Goal: Task Accomplishment & Management: Complete application form

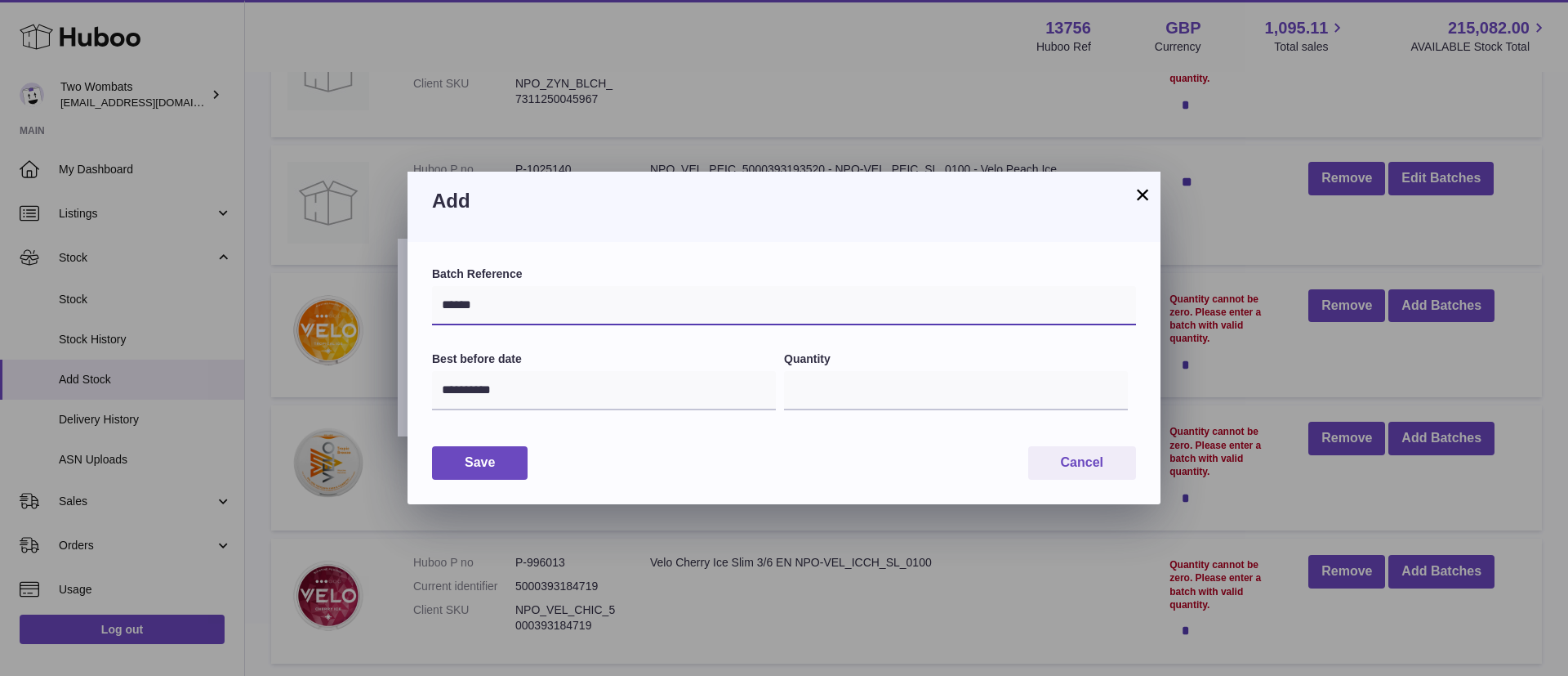
click at [558, 291] on input "******" at bounding box center [784, 306] width 704 height 39
type input "********"
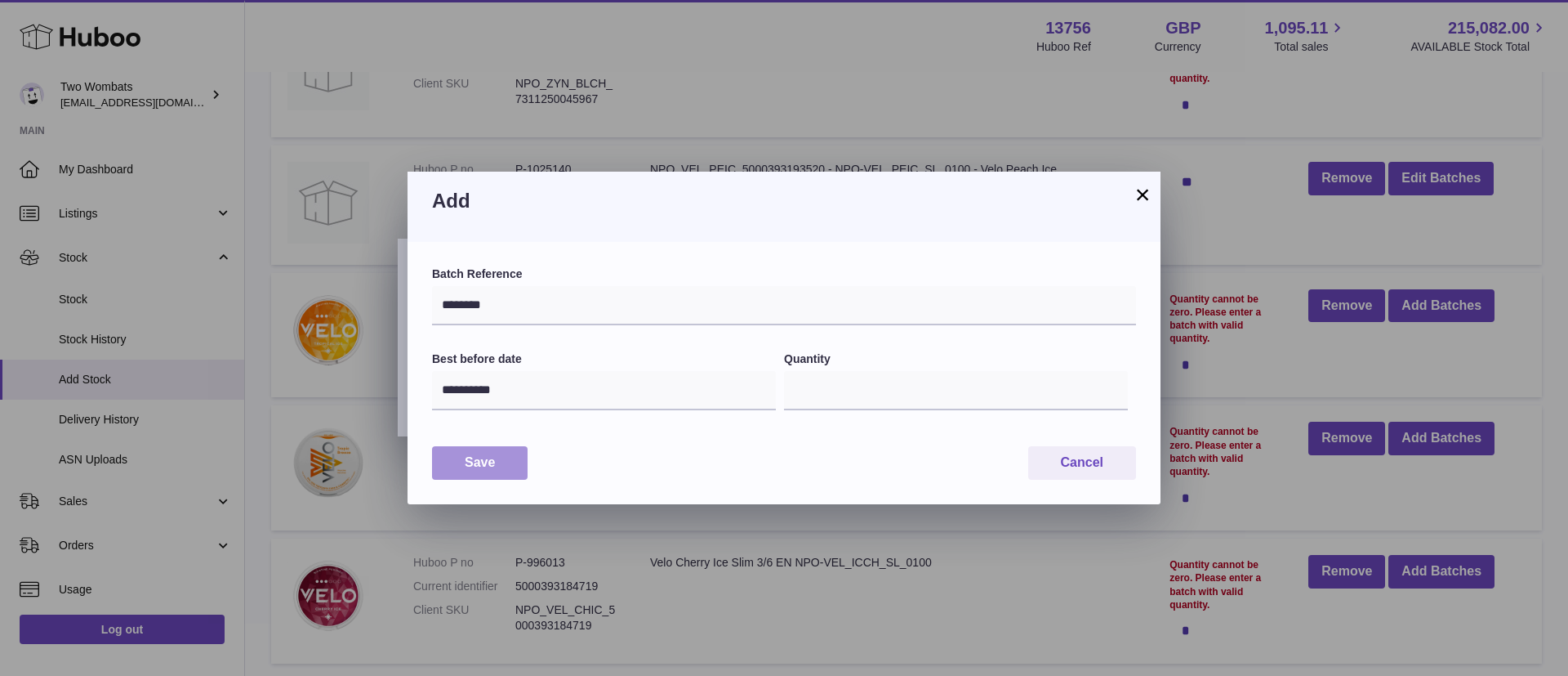
click at [490, 462] on button "Save" at bounding box center [480, 463] width 95 height 33
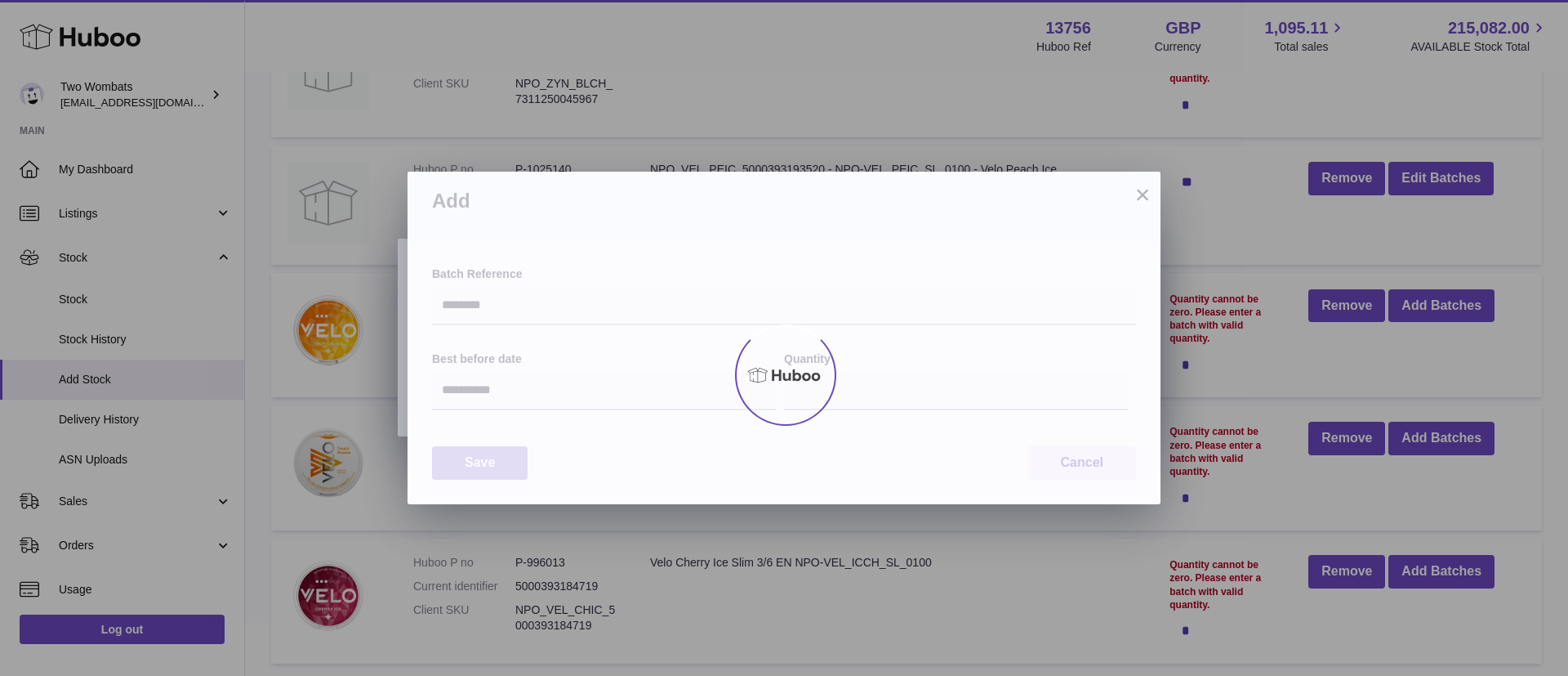
type input "**"
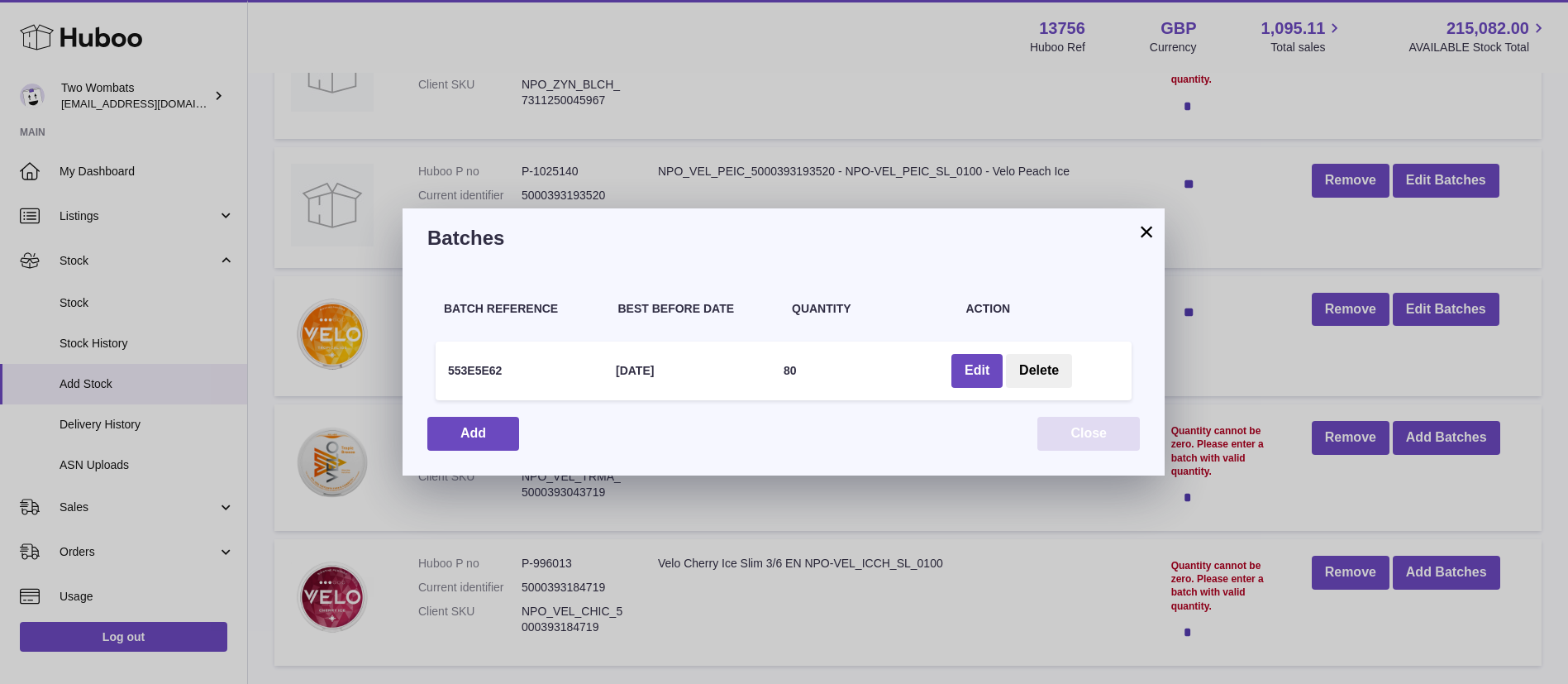
click at [1112, 440] on button "Close" at bounding box center [1088, 434] width 102 height 34
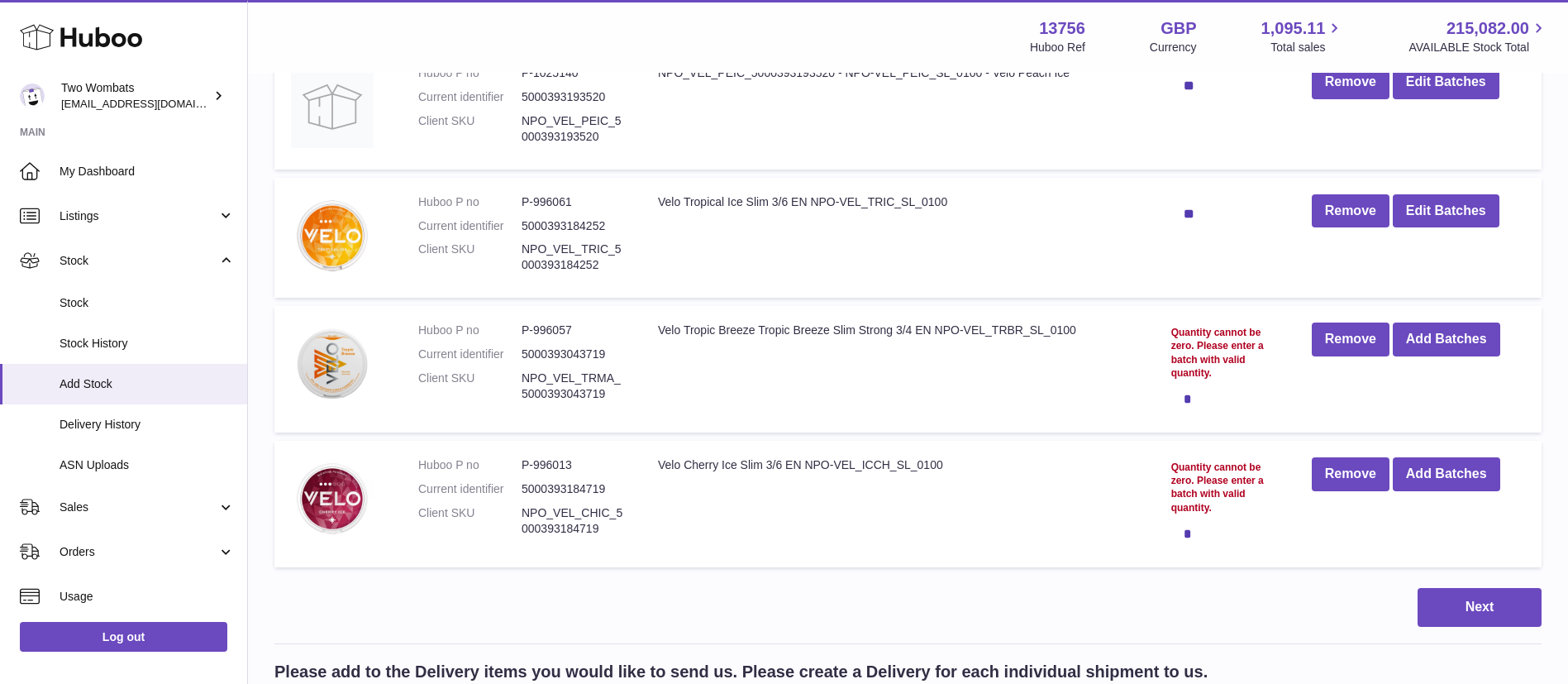
scroll to position [801, 0]
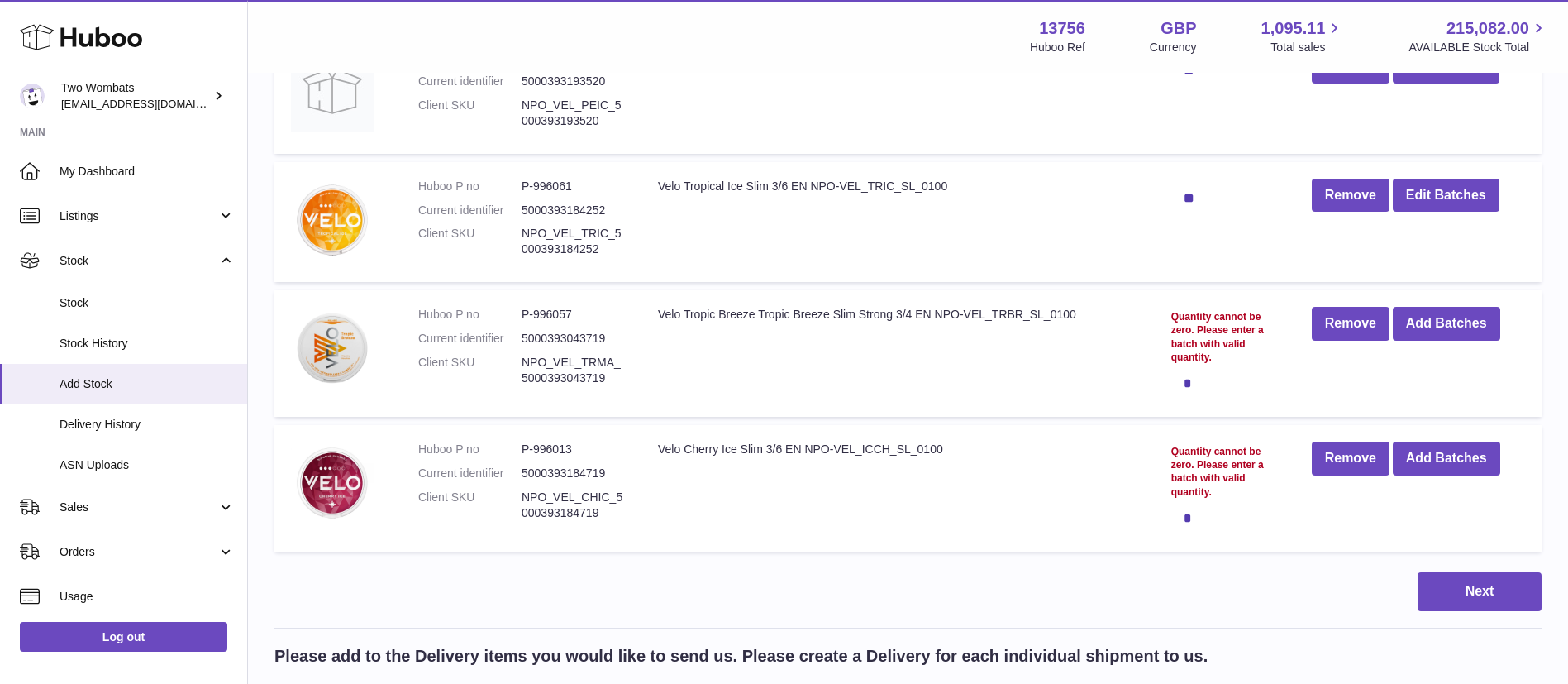
click at [568, 314] on dd "P-996057" at bounding box center [574, 315] width 103 height 16
click at [1468, 324] on button "Add Batches" at bounding box center [1447, 324] width 107 height 34
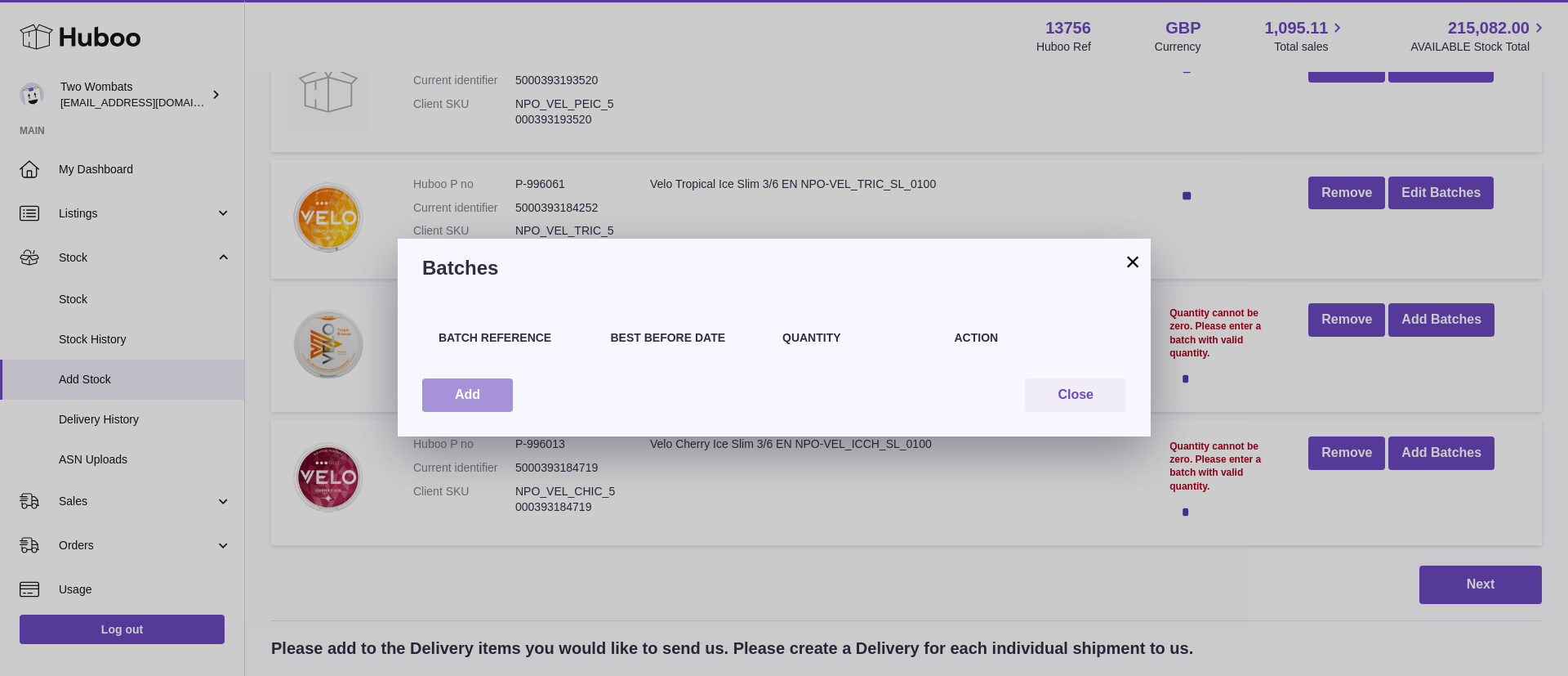
click at [446, 393] on button "Add" at bounding box center [468, 395] width 90 height 33
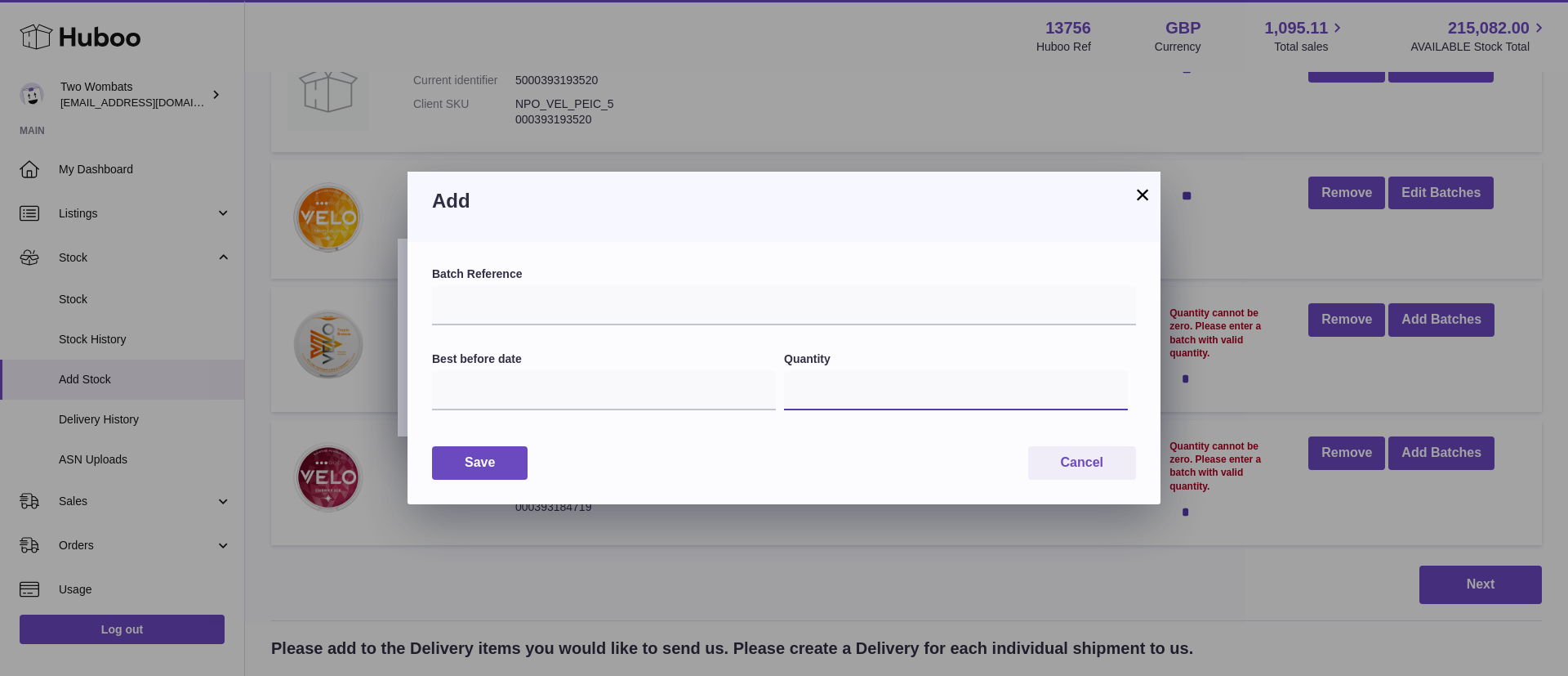
drag, startPoint x: 946, startPoint y: 384, endPoint x: 495, endPoint y: 385, distance: 451.0
click at [494, 385] on div "Best before date Quantity *" at bounding box center [784, 390] width 704 height 78
type input "**"
click at [540, 393] on input "text" at bounding box center [604, 390] width 344 height 39
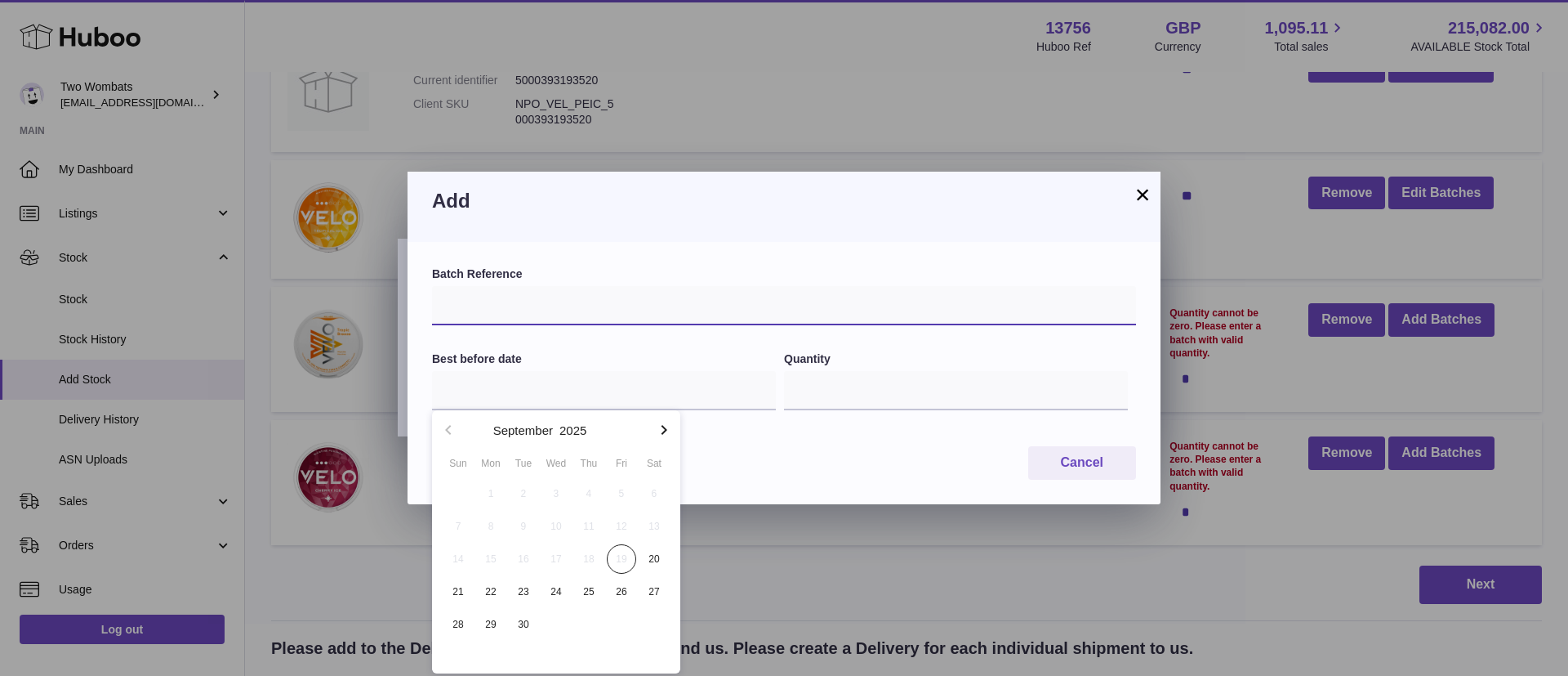
click at [516, 307] on input "text" at bounding box center [784, 306] width 704 height 39
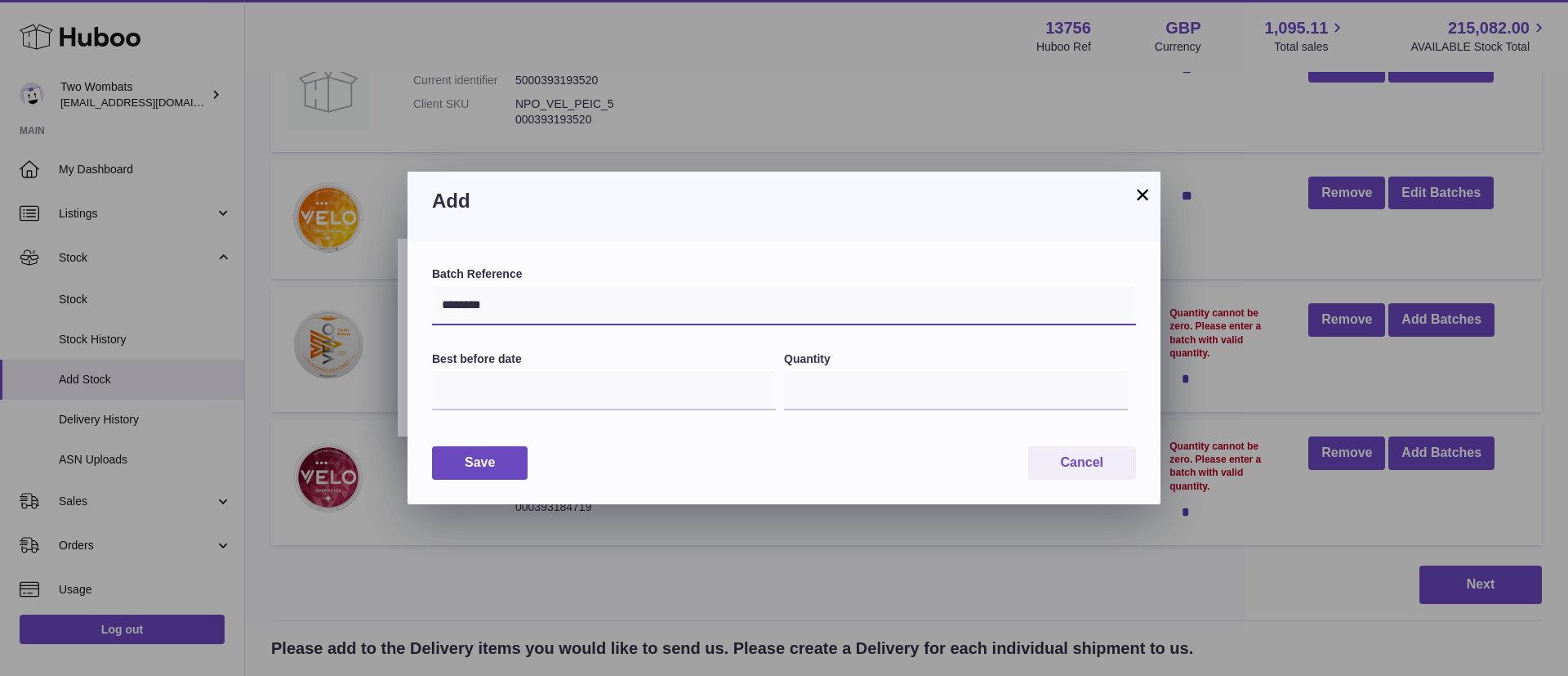
type input "********"
drag, startPoint x: 581, startPoint y: 375, endPoint x: 612, endPoint y: 396, distance: 37.4
click at [581, 372] on input "text" at bounding box center [604, 390] width 344 height 39
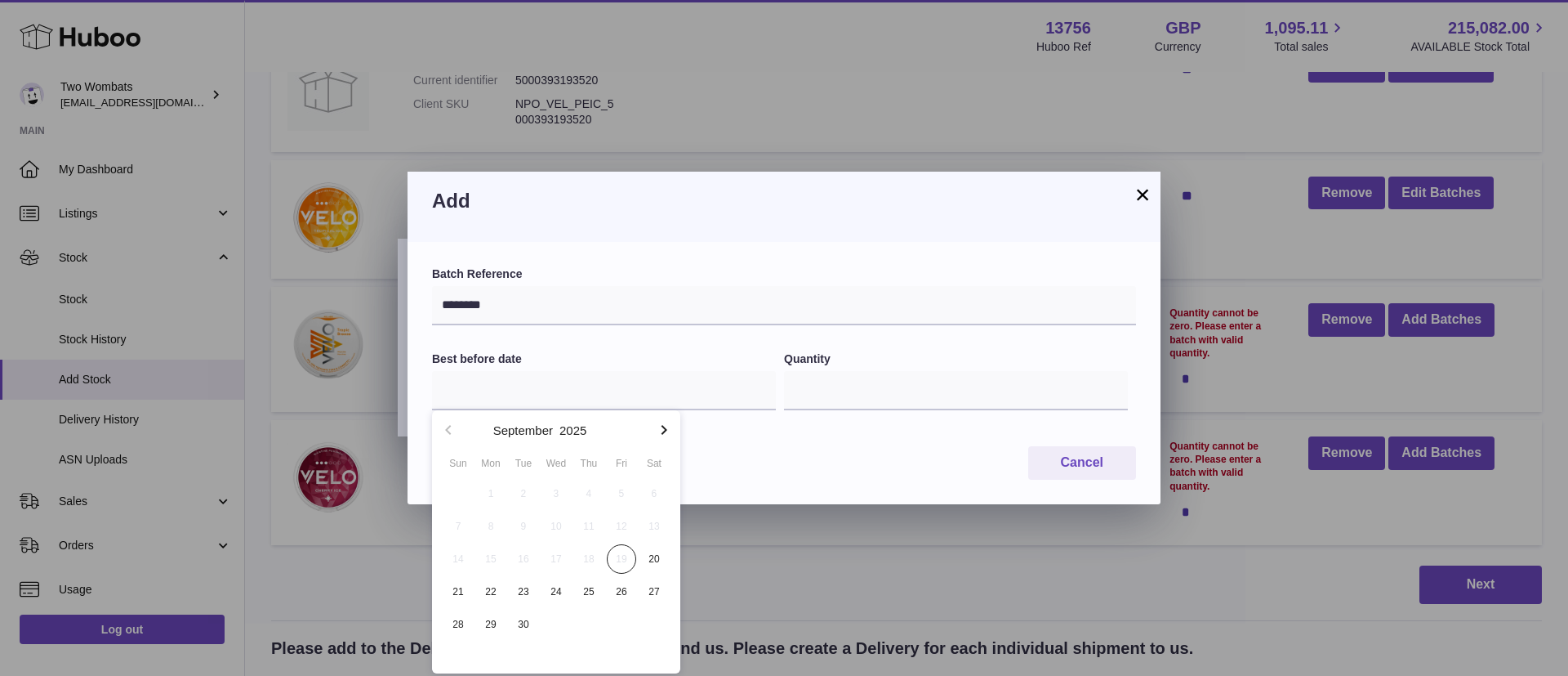
click at [663, 431] on icon "button" at bounding box center [664, 430] width 20 height 20
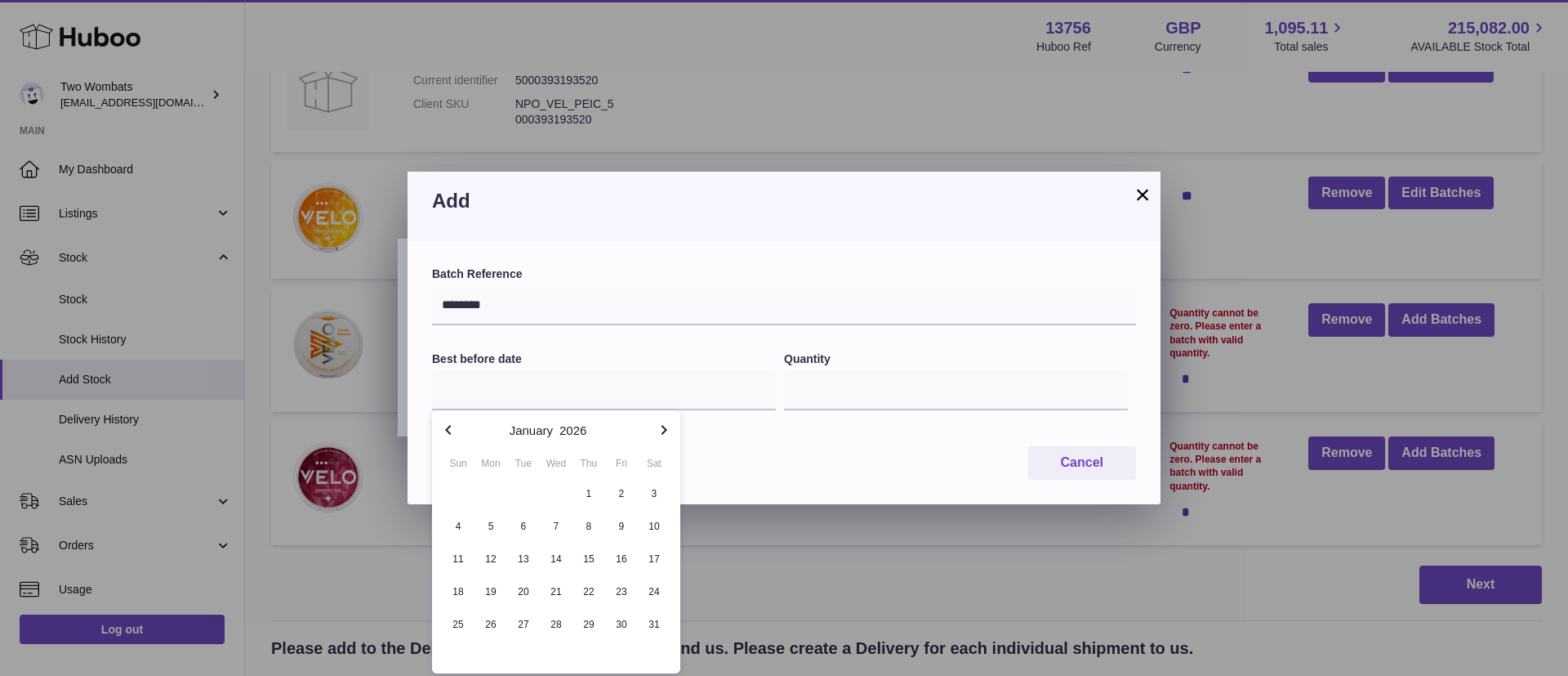
click at [663, 431] on icon "button" at bounding box center [664, 430] width 20 height 20
click at [442, 435] on icon "button" at bounding box center [448, 430] width 20 height 20
click at [551, 630] on span "29" at bounding box center [556, 624] width 29 height 29
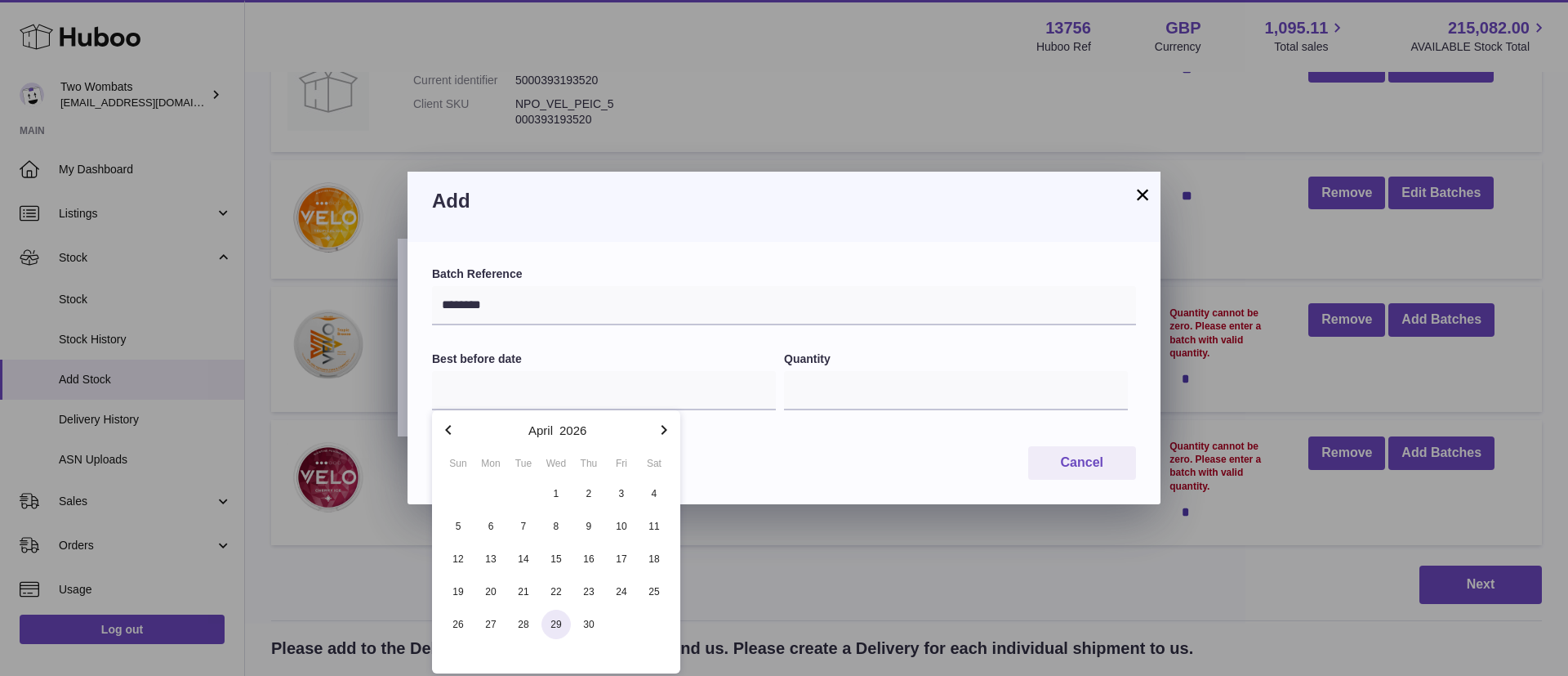
type input "**********"
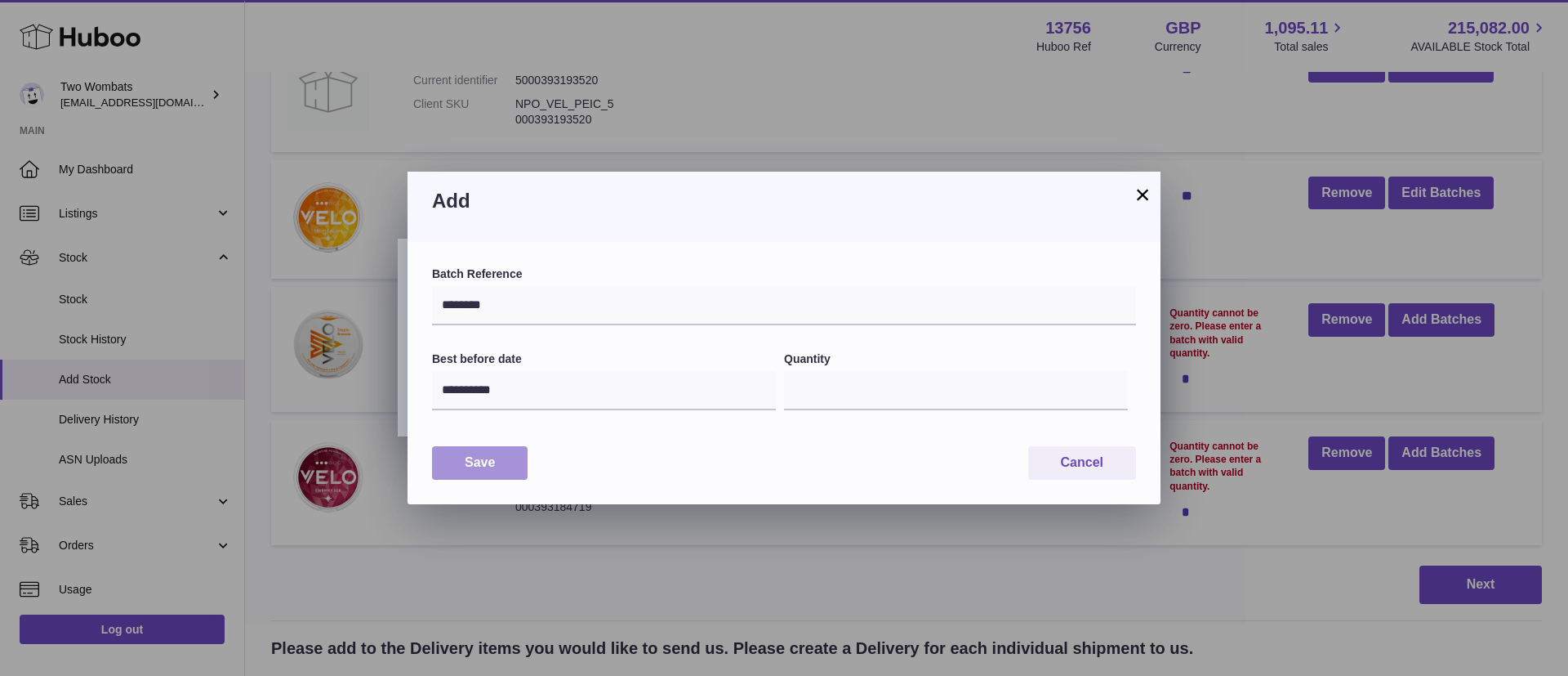
click at [469, 474] on button "Save" at bounding box center [480, 463] width 95 height 33
type input "**"
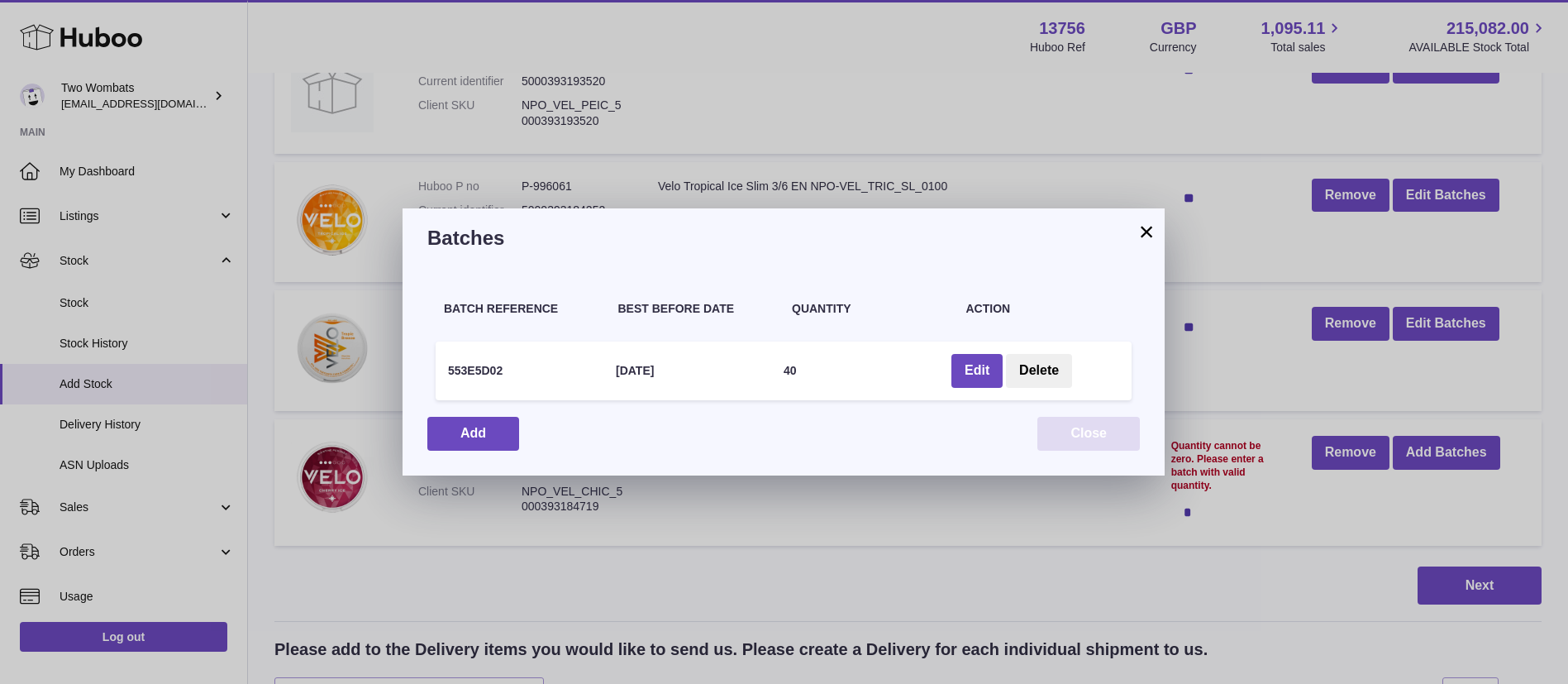
click at [1109, 429] on button "Close" at bounding box center [1088, 434] width 102 height 34
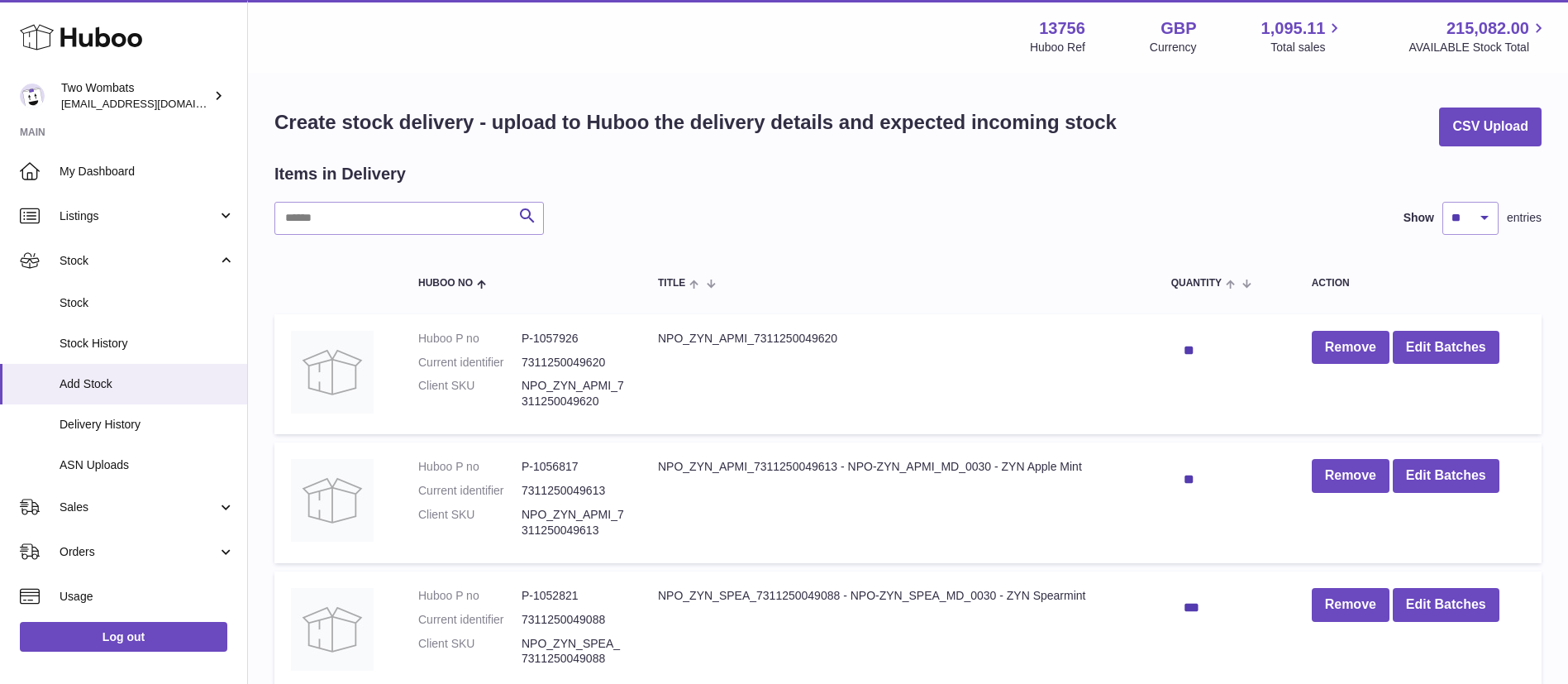
scroll to position [599, 0]
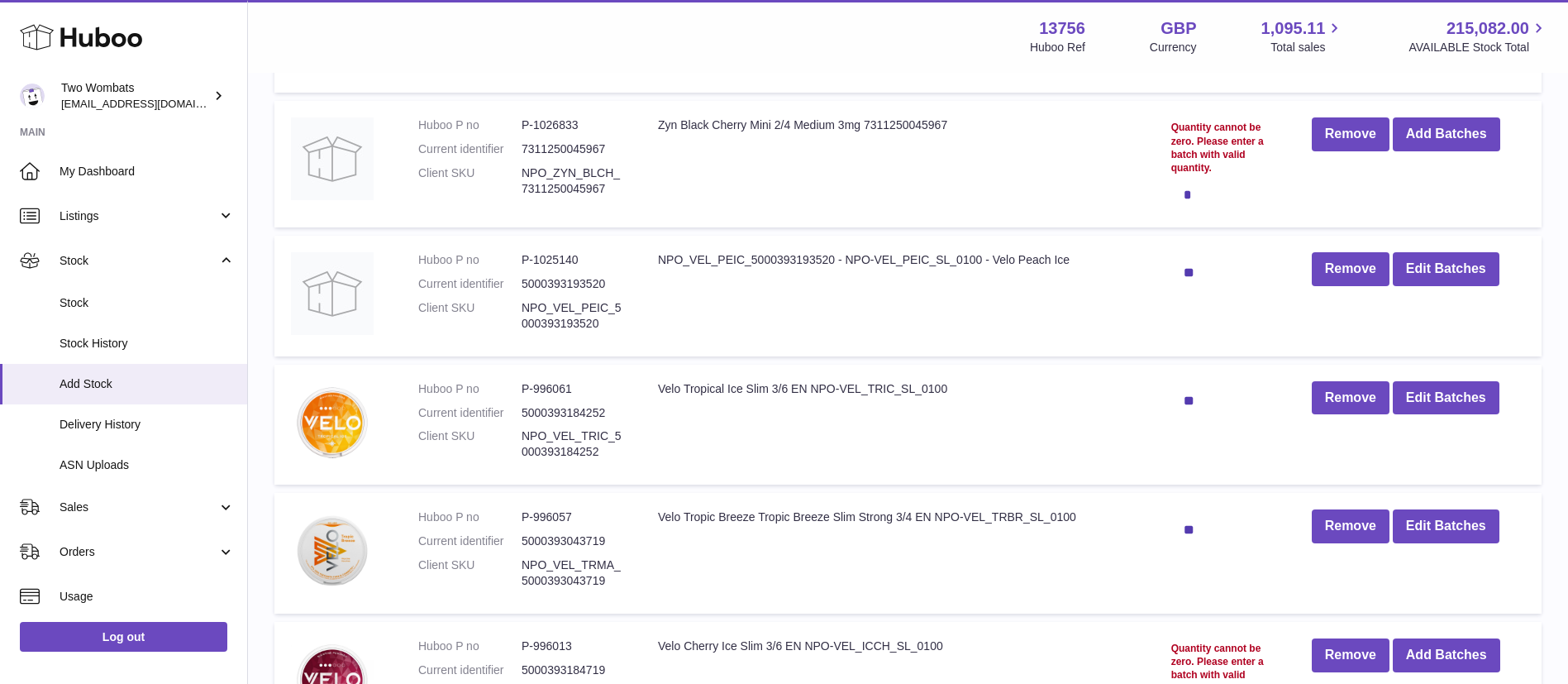
click at [572, 126] on dd "P-1026833" at bounding box center [574, 125] width 103 height 16
click at [1460, 131] on button "Add Batches" at bounding box center [1447, 134] width 107 height 34
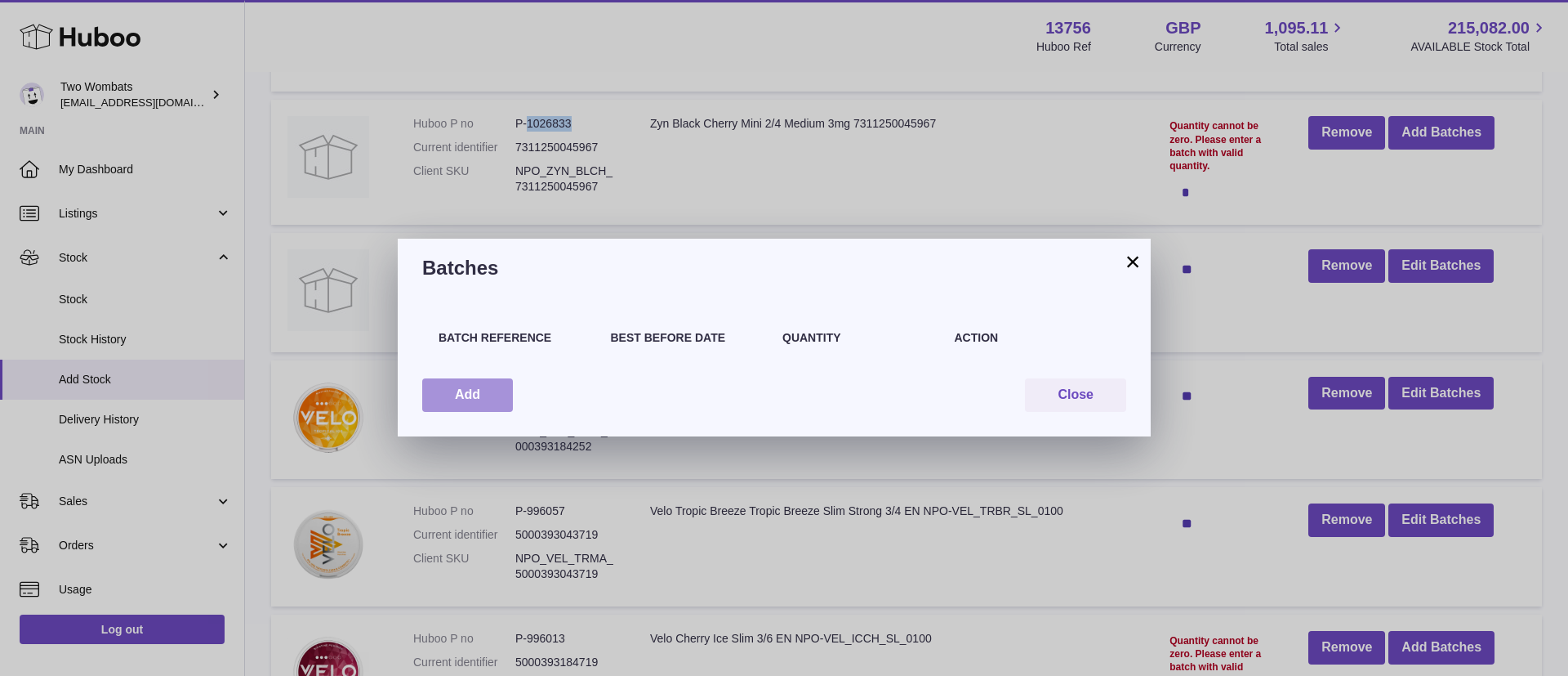
click at [464, 393] on button "Add" at bounding box center [468, 395] width 90 height 33
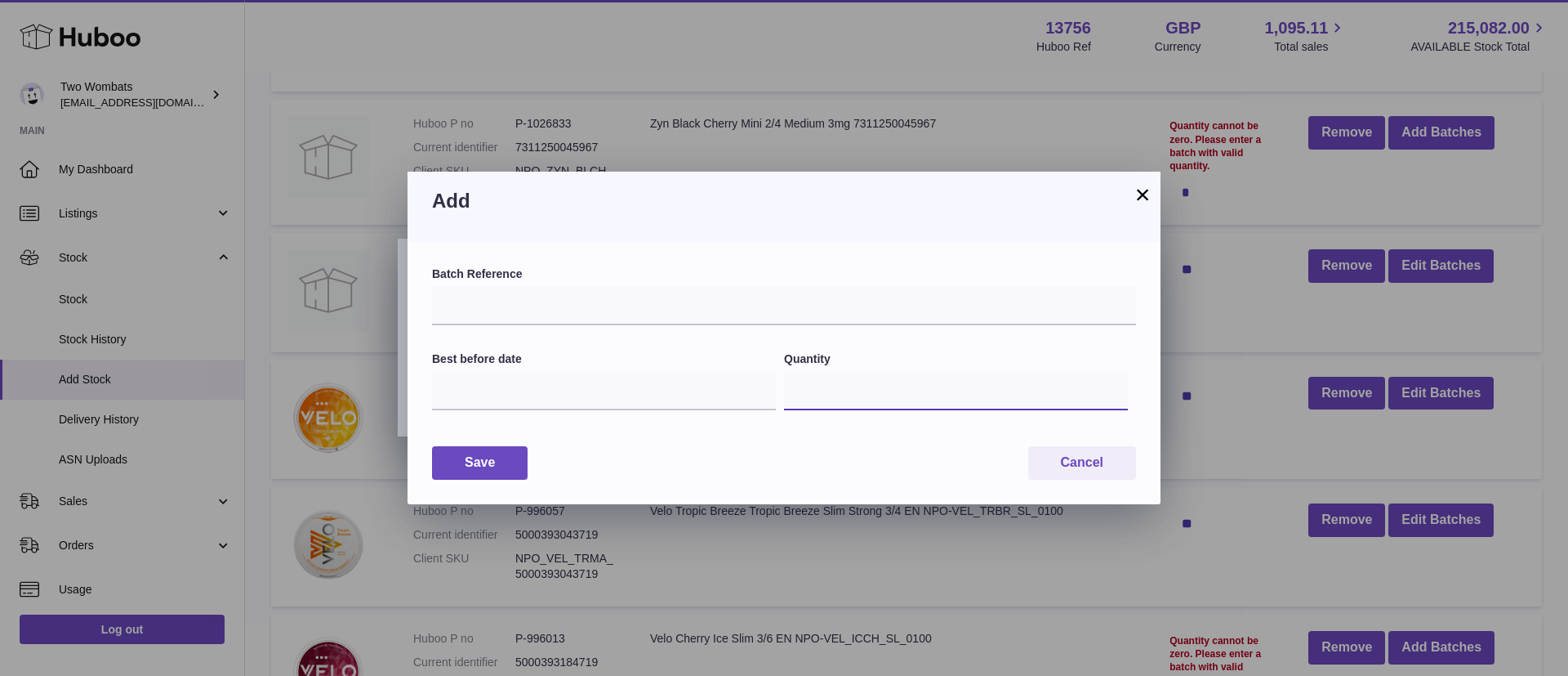
click at [907, 390] on input "*" at bounding box center [956, 390] width 344 height 39
type input "***"
click at [706, 304] on input "text" at bounding box center [784, 306] width 704 height 39
drag, startPoint x: 465, startPoint y: 400, endPoint x: 465, endPoint y: 391, distance: 9.0
click at [466, 400] on input "text" at bounding box center [604, 390] width 344 height 39
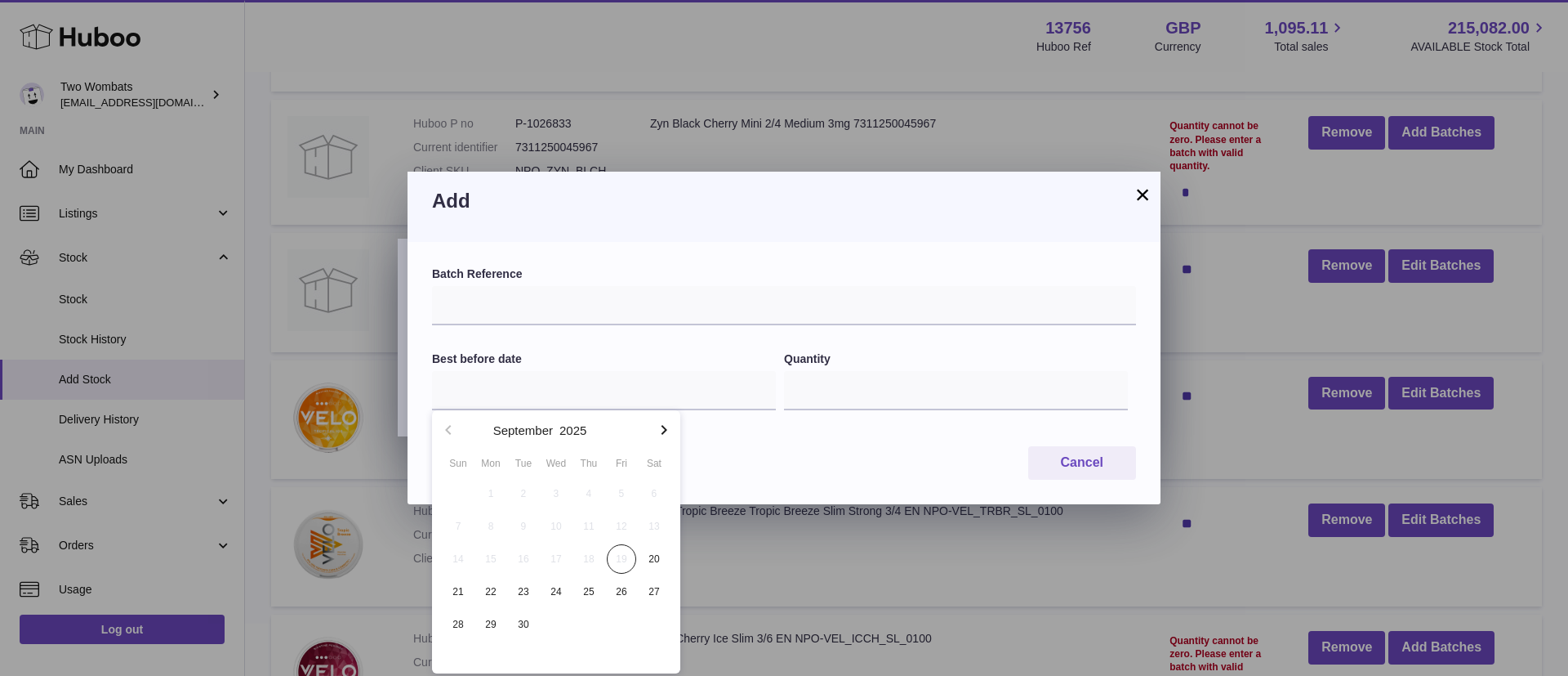
drag, startPoint x: 648, startPoint y: 423, endPoint x: 668, endPoint y: 429, distance: 20.9
click at [657, 427] on button "button" at bounding box center [664, 430] width 32 height 39
click at [668, 429] on icon "button" at bounding box center [664, 430] width 20 height 20
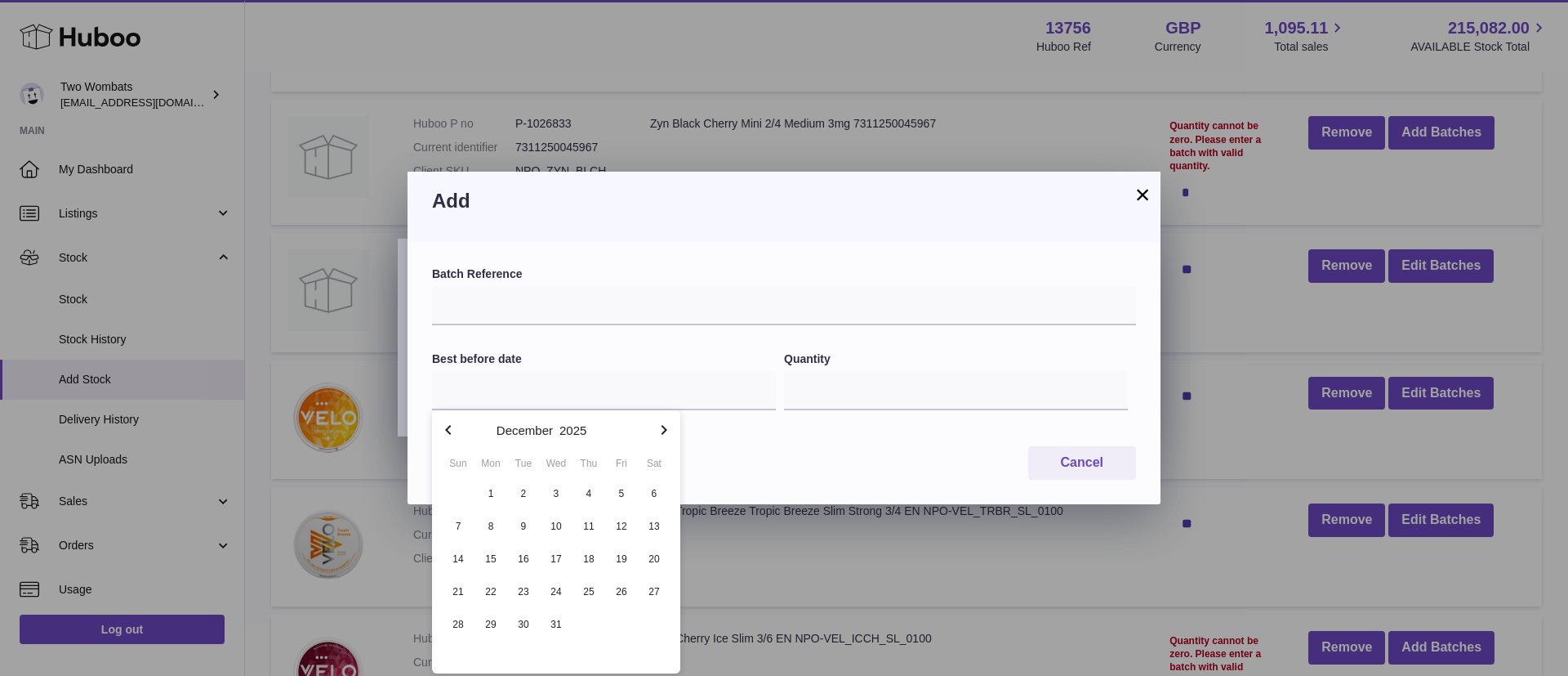
click at [668, 429] on icon "button" at bounding box center [664, 430] width 20 height 20
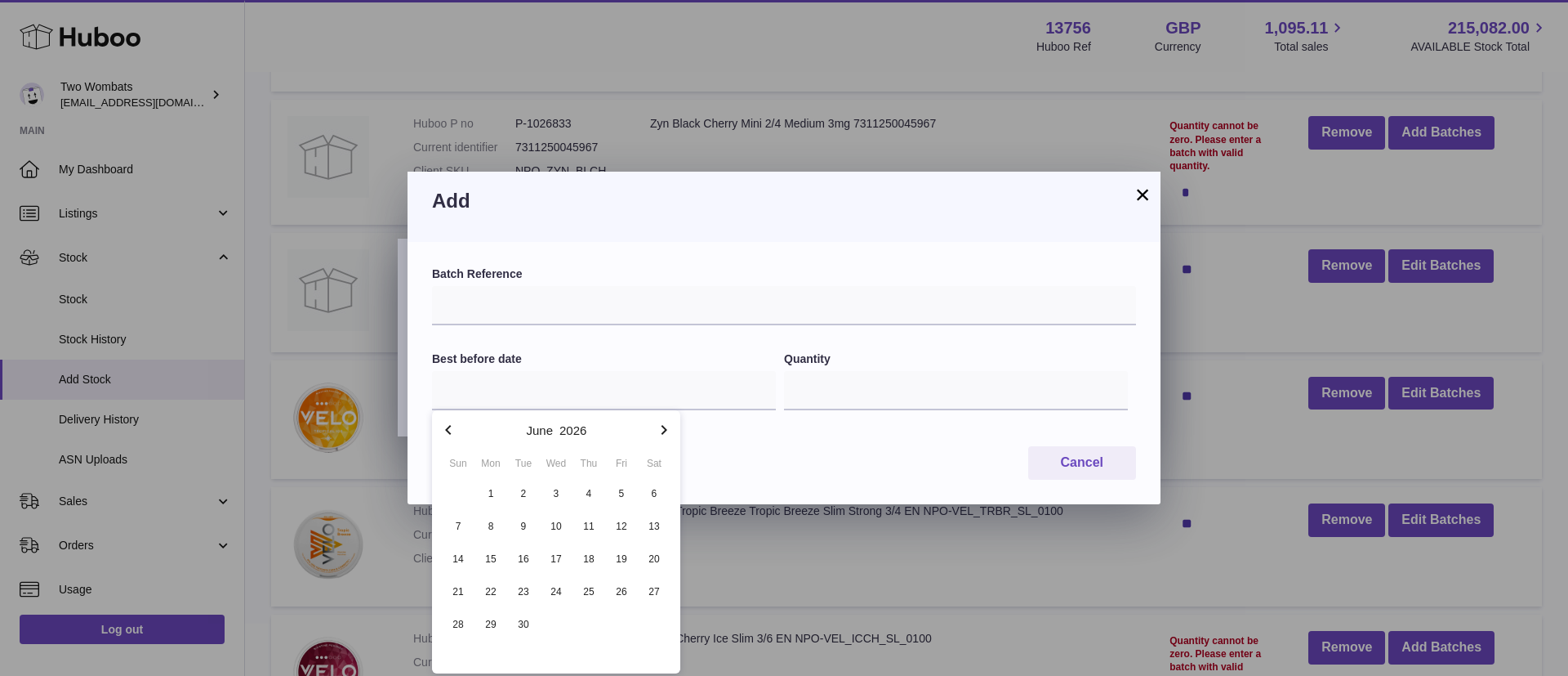
click at [668, 429] on icon "button" at bounding box center [664, 430] width 20 height 20
click at [525, 593] on span "21" at bounding box center [524, 592] width 29 height 29
type input "**********"
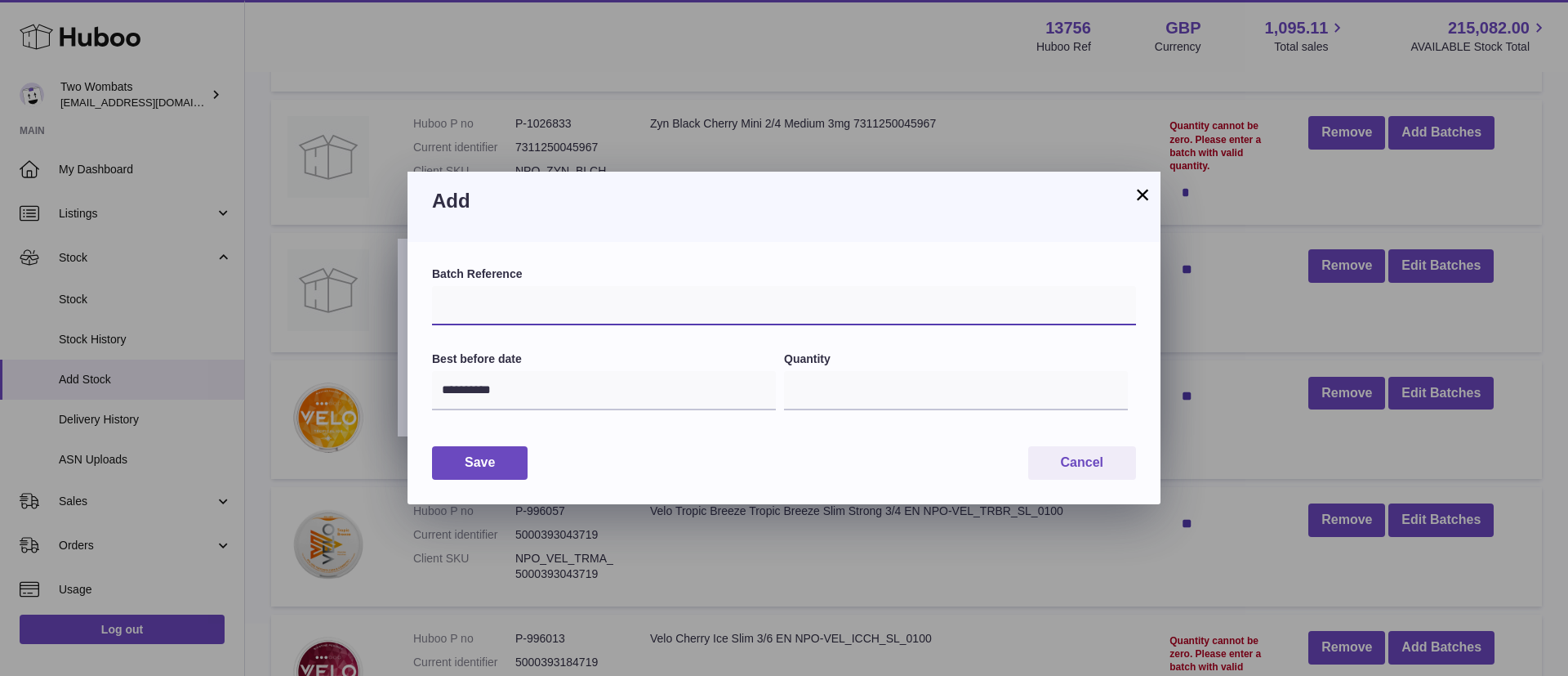
click at [695, 317] on input "text" at bounding box center [784, 306] width 704 height 39
click at [580, 314] on input "text" at bounding box center [784, 306] width 704 height 39
type input "*********"
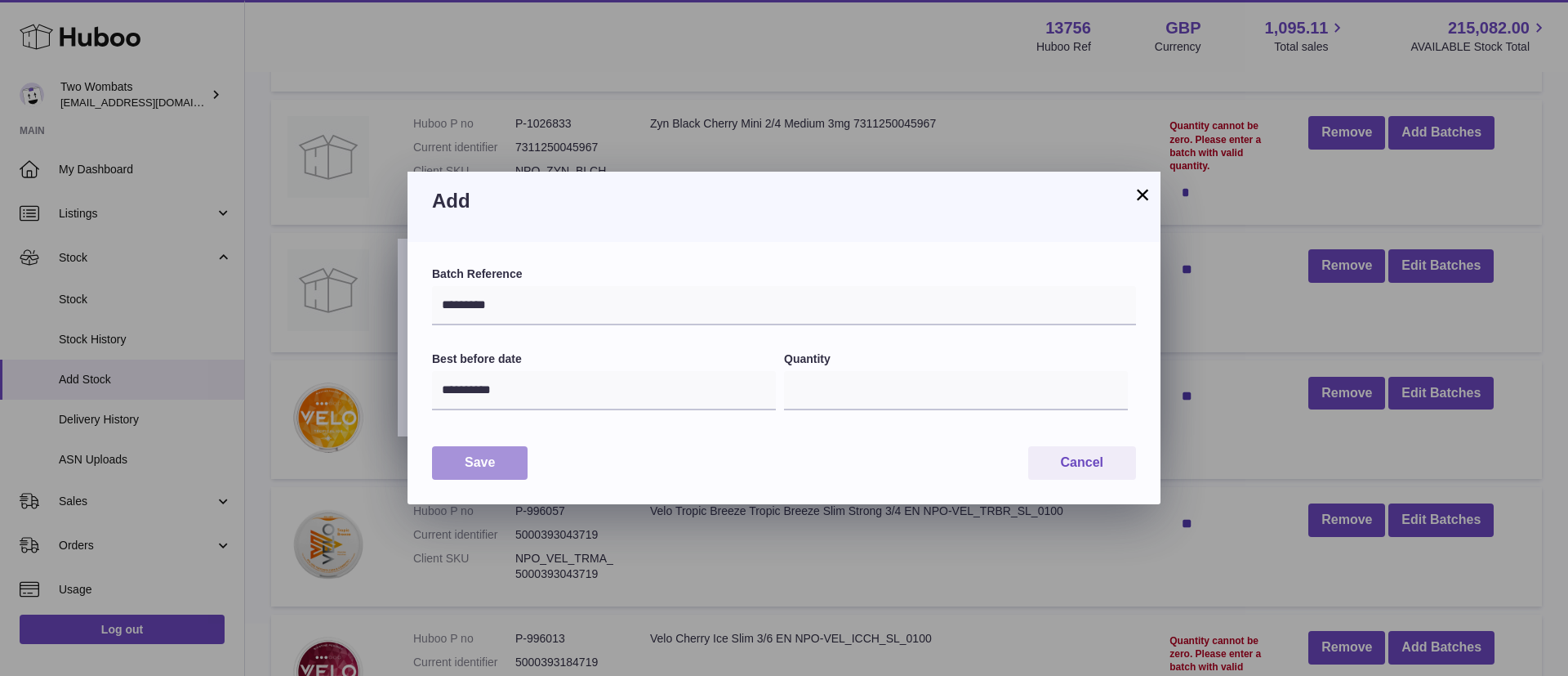
click at [506, 461] on button "Save" at bounding box center [480, 463] width 95 height 33
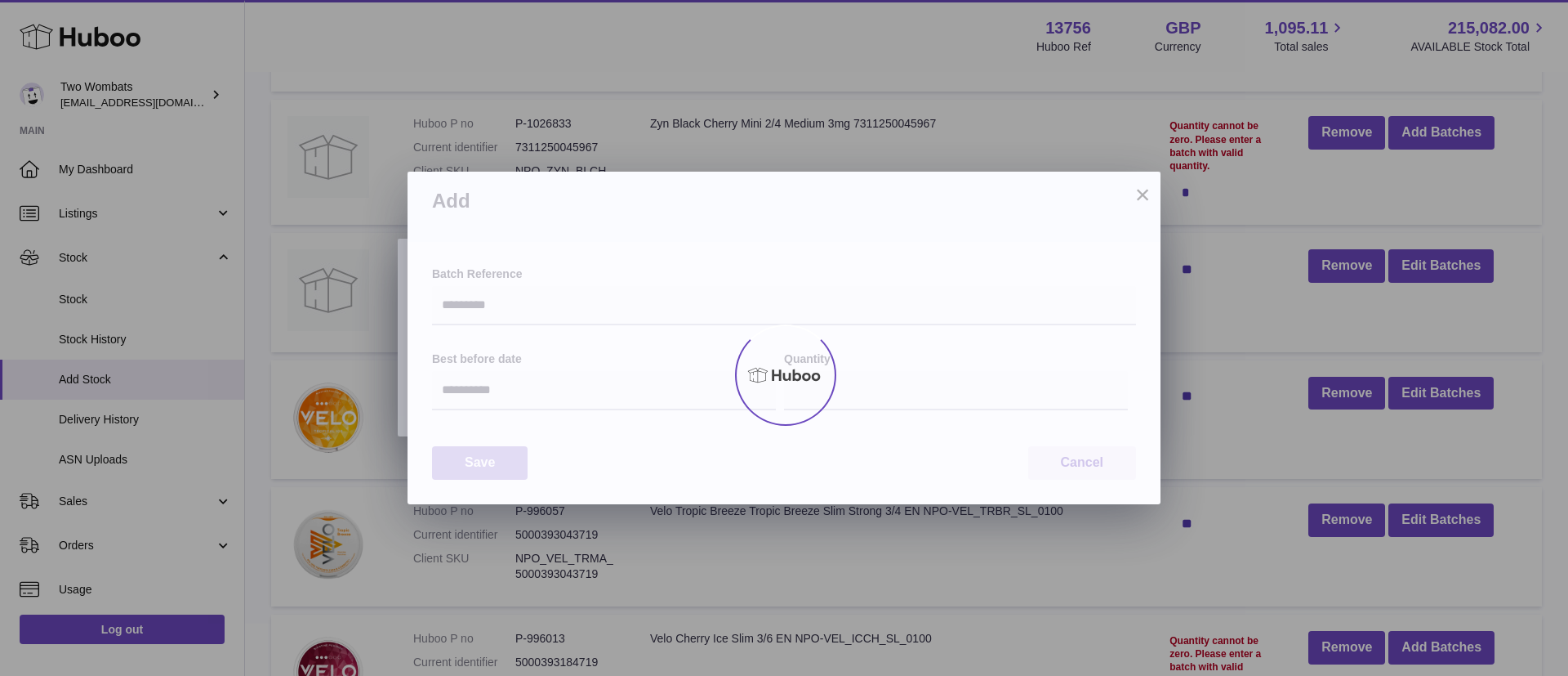
type input "***"
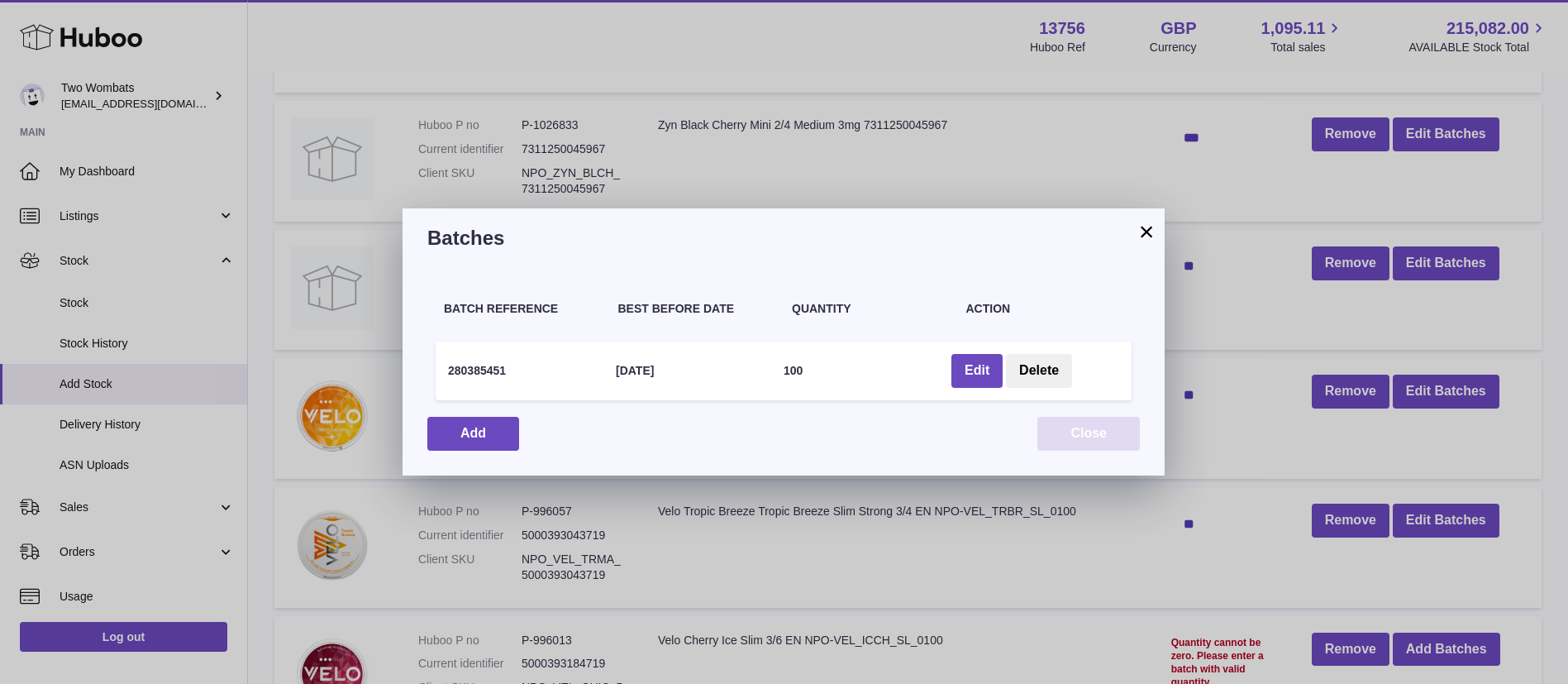
click at [1077, 436] on button "Close" at bounding box center [1088, 434] width 102 height 34
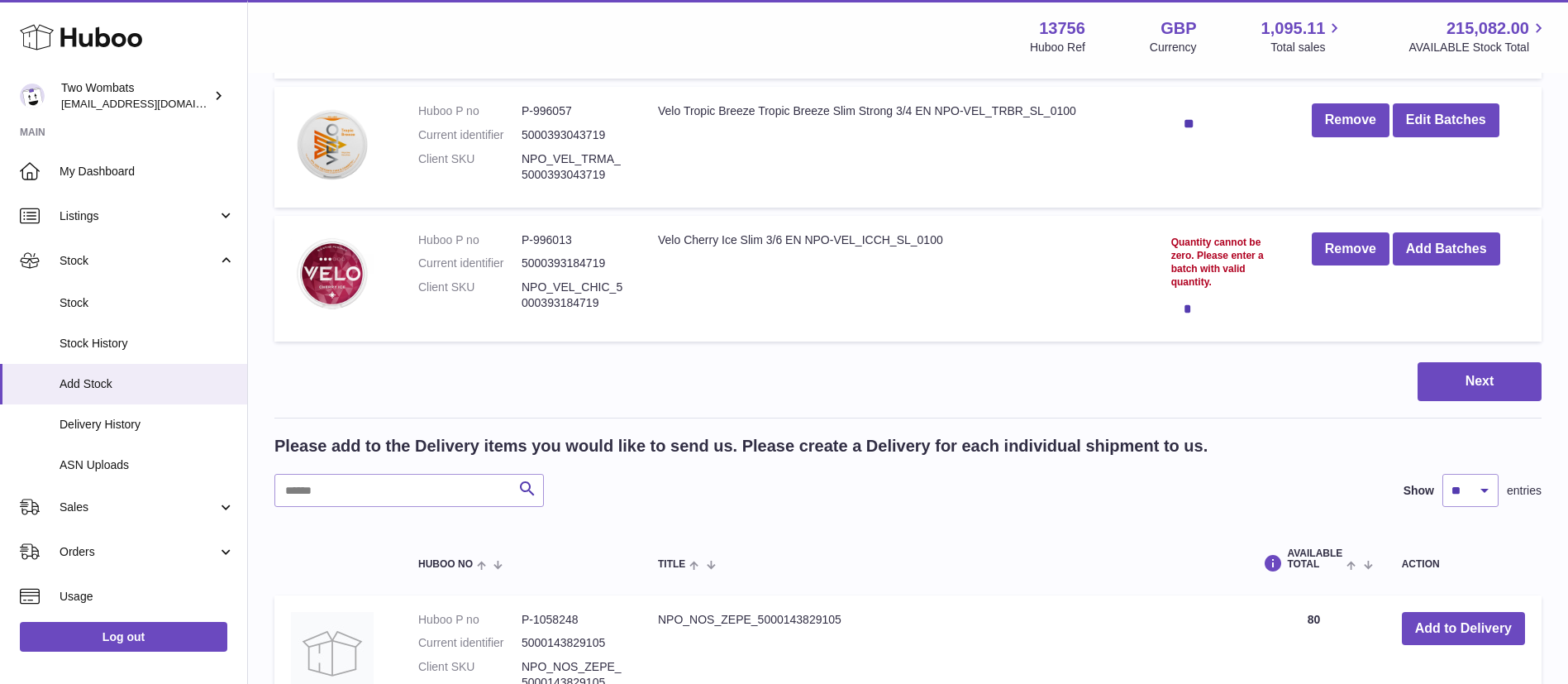
scroll to position [975, 0]
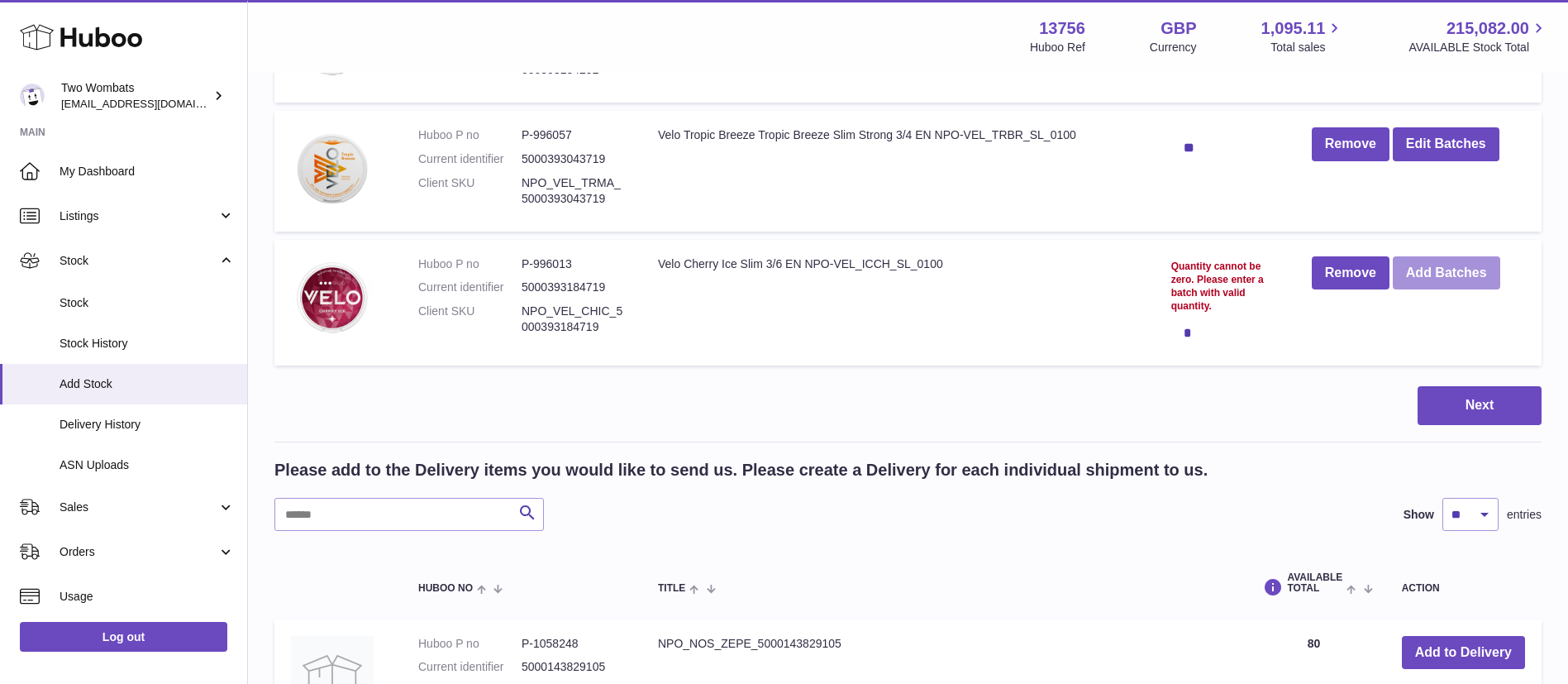
click at [1445, 272] on button "Add Batches" at bounding box center [1447, 273] width 107 height 34
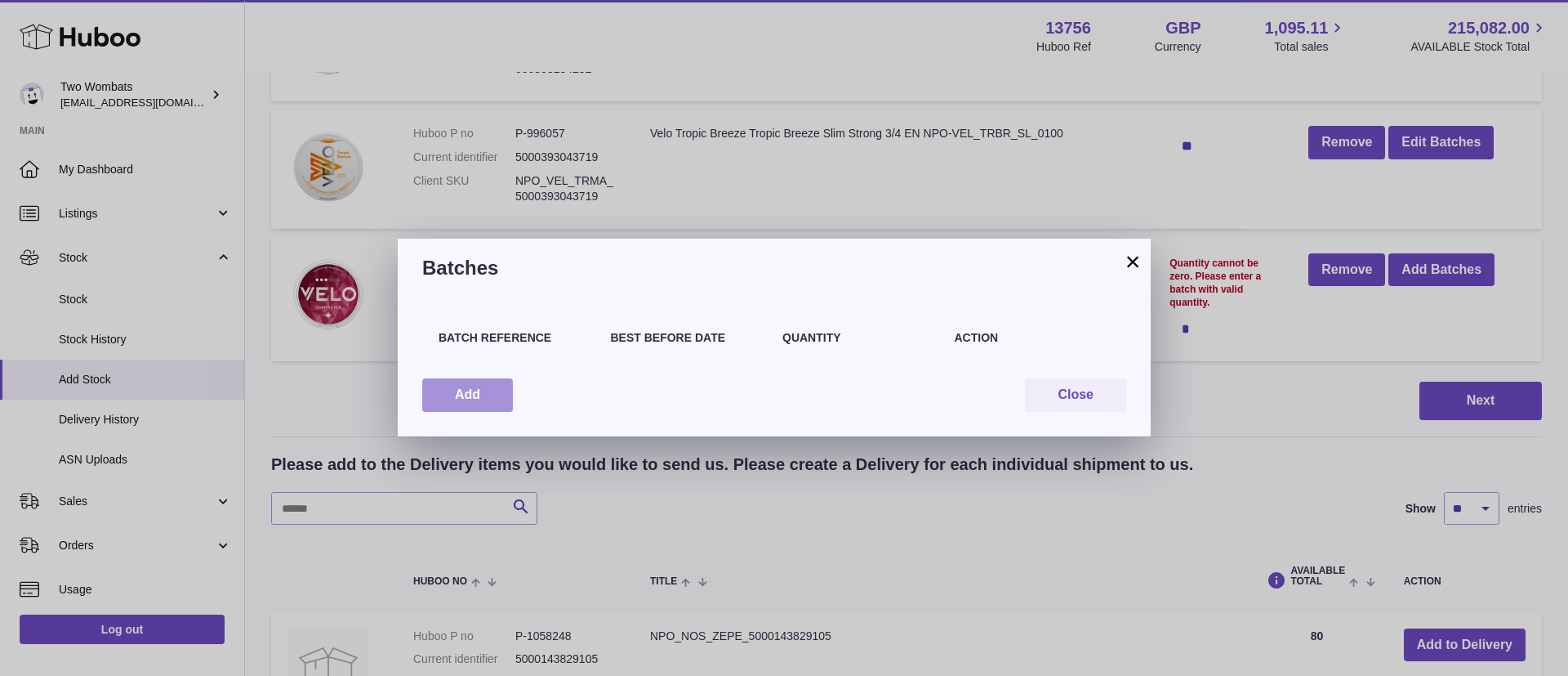
click at [475, 403] on button "Add" at bounding box center [468, 395] width 90 height 33
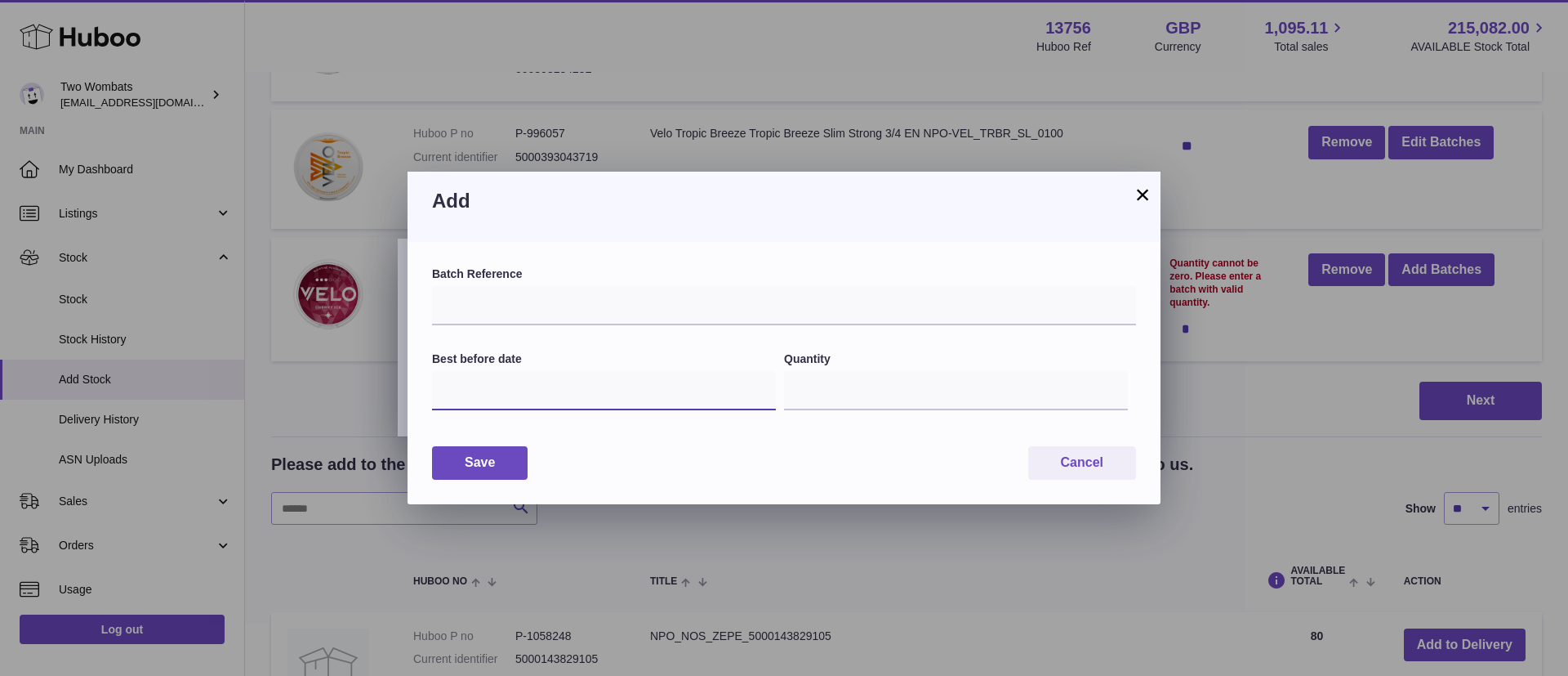
click at [539, 375] on input "text" at bounding box center [604, 390] width 344 height 39
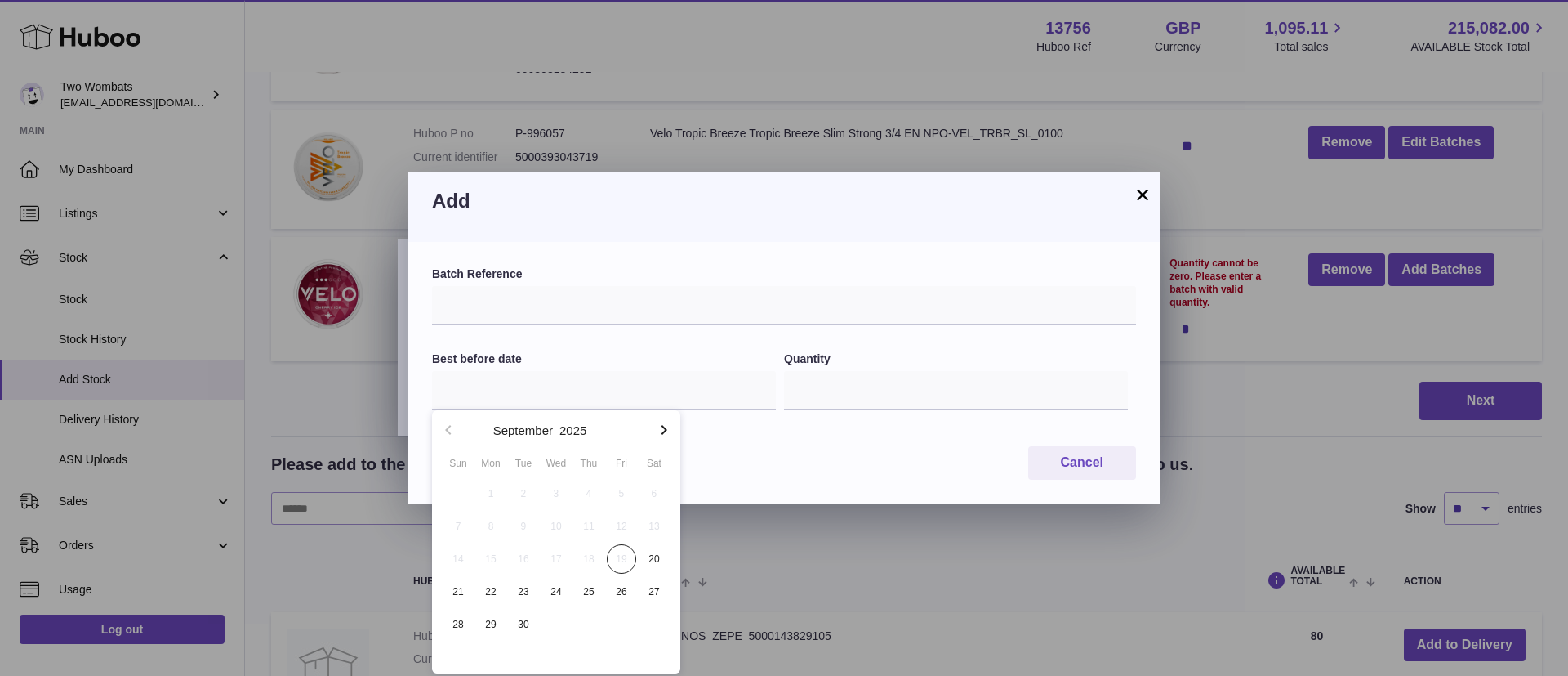
click at [661, 438] on icon "button" at bounding box center [664, 430] width 20 height 20
click at [661, 437] on icon "button" at bounding box center [664, 430] width 20 height 20
click at [660, 437] on icon "button" at bounding box center [664, 430] width 20 height 20
click at [659, 434] on icon "button" at bounding box center [664, 430] width 20 height 20
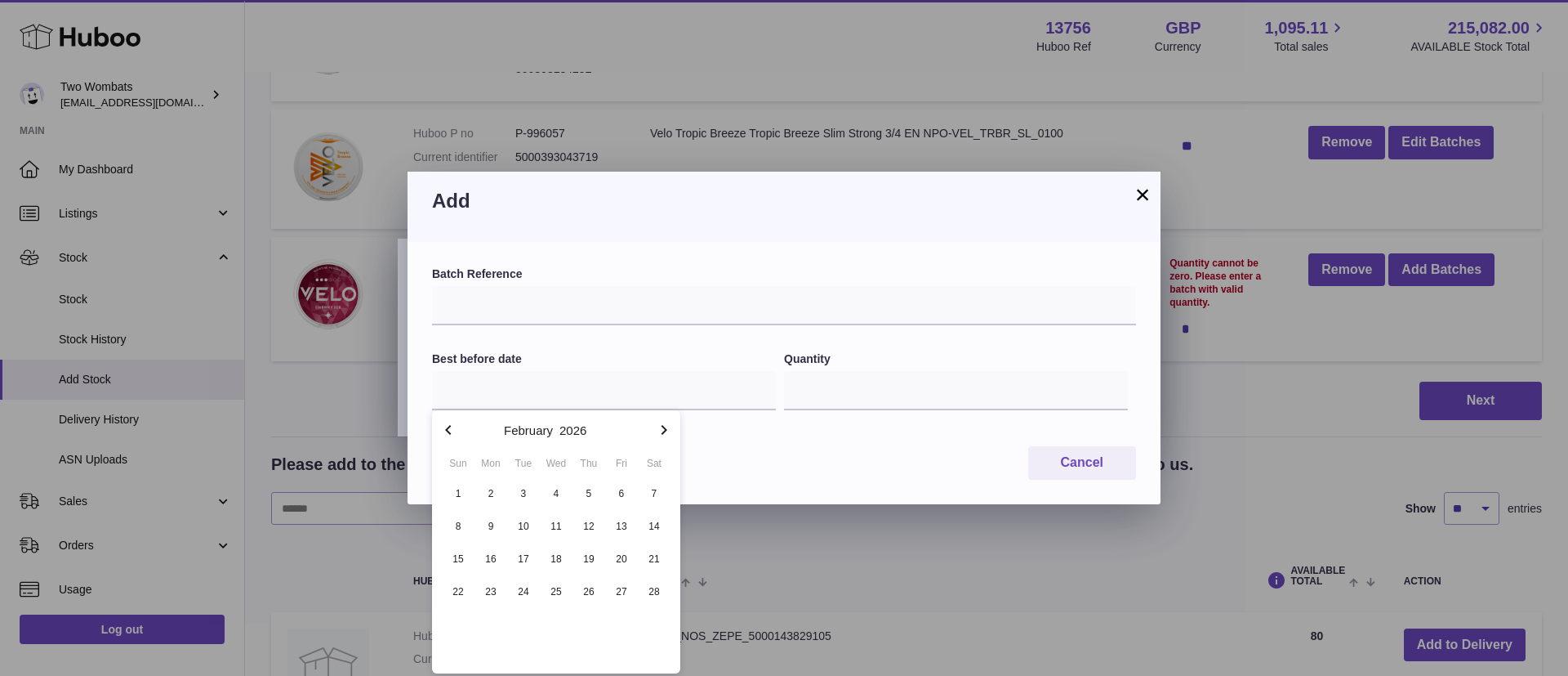
click at [659, 434] on icon "button" at bounding box center [664, 430] width 20 height 20
click at [658, 433] on icon "button" at bounding box center [664, 430] width 20 height 20
click at [664, 423] on icon "button" at bounding box center [664, 430] width 20 height 20
click at [627, 559] on span "15" at bounding box center [622, 559] width 29 height 29
type input "**********"
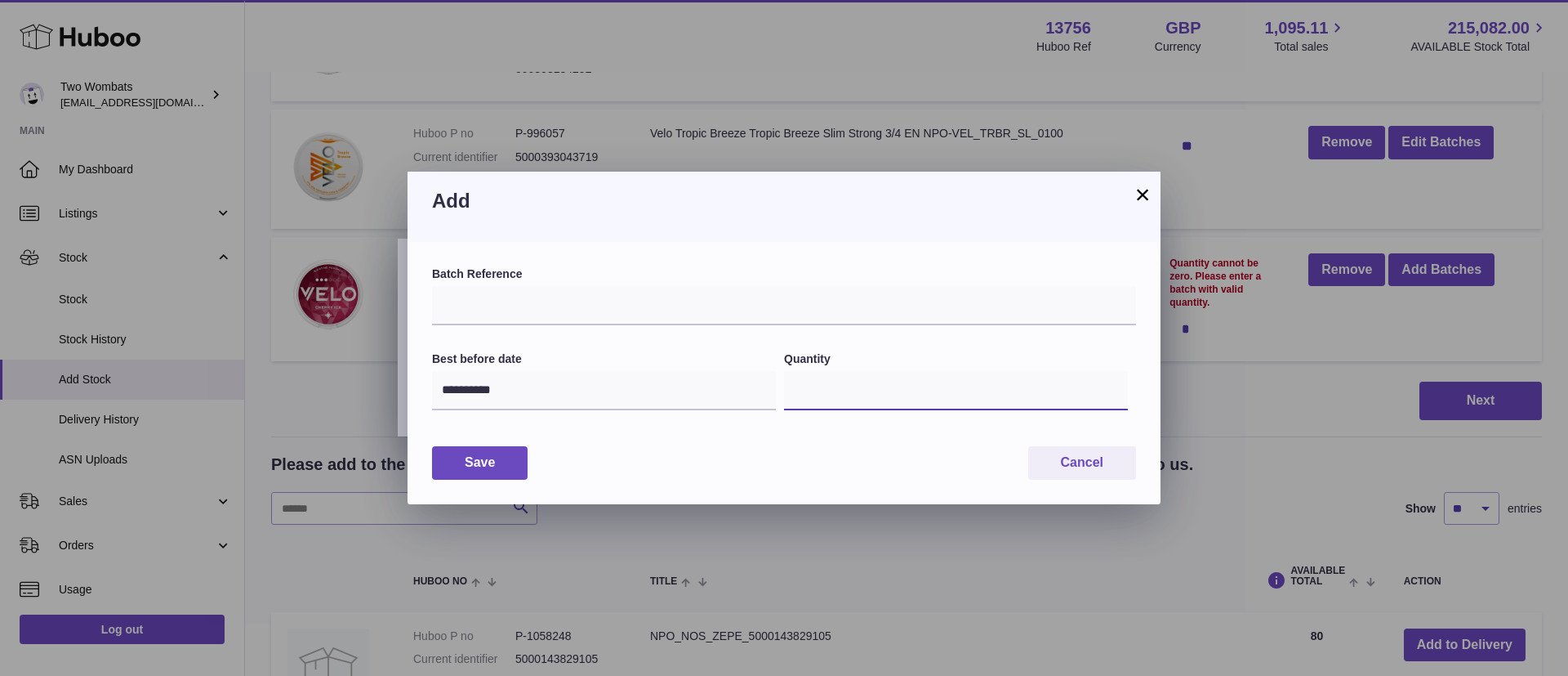
drag, startPoint x: 837, startPoint y: 403, endPoint x: 852, endPoint y: 403, distance: 15.0
click at [848, 403] on input "*" at bounding box center [956, 390] width 344 height 39
click at [877, 381] on input "*" at bounding box center [956, 390] width 344 height 39
click at [672, 302] on input "text" at bounding box center [784, 306] width 704 height 39
type input "********"
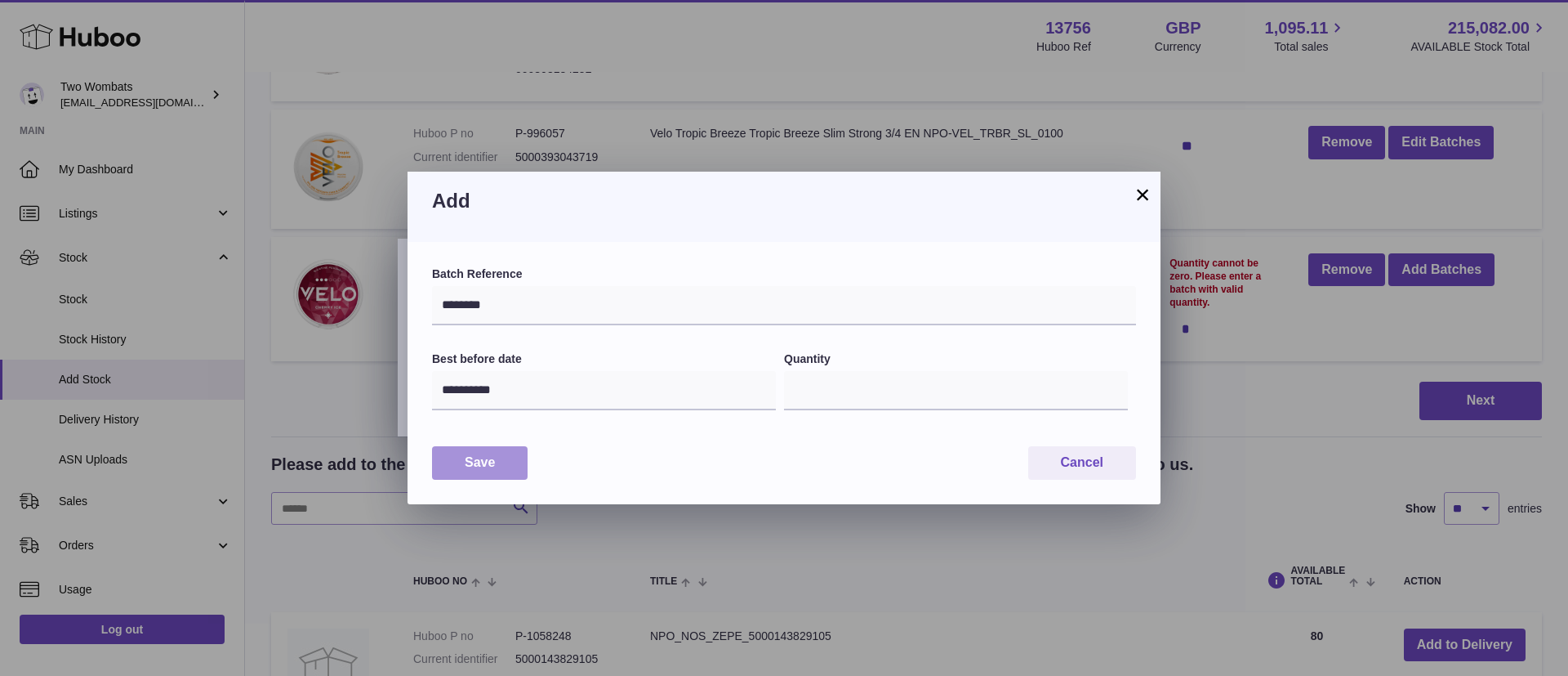
click at [470, 459] on button "Save" at bounding box center [480, 463] width 95 height 33
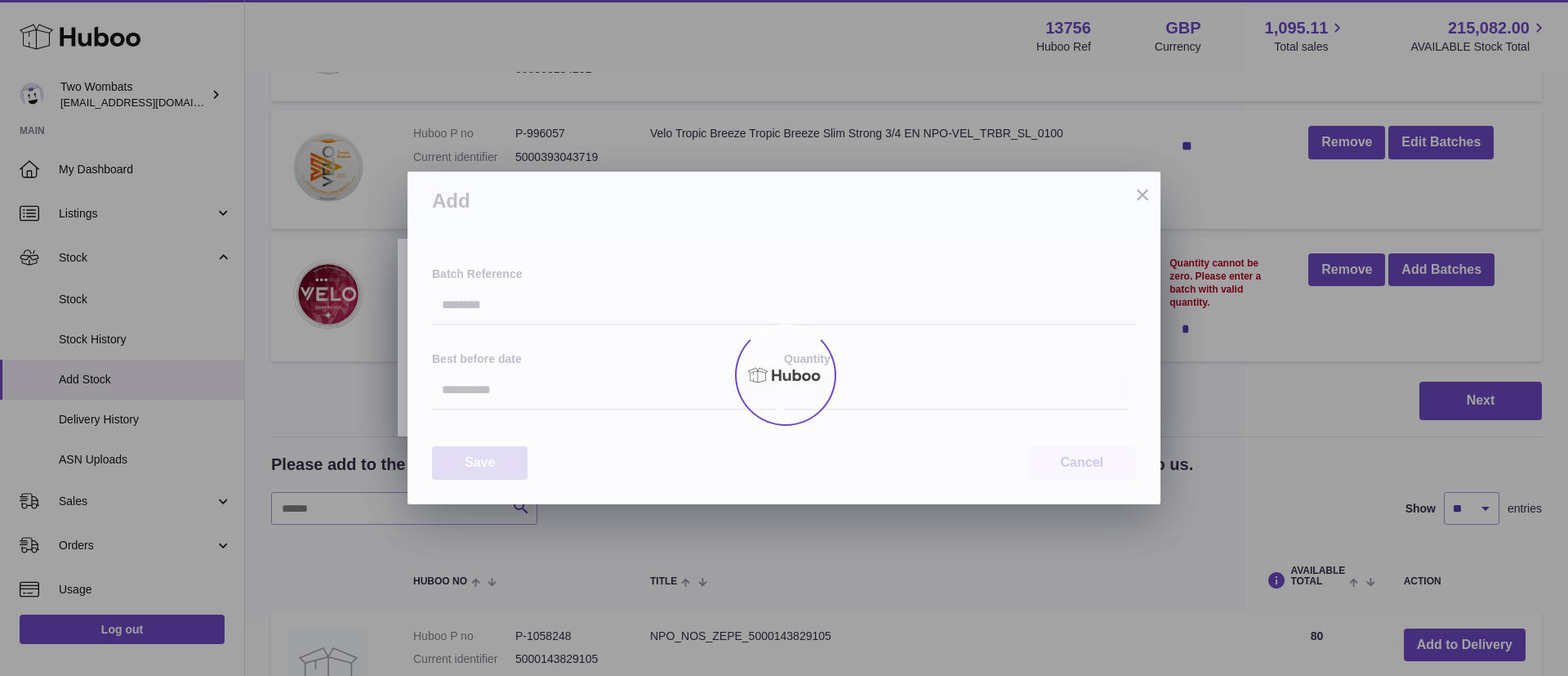
type input "*"
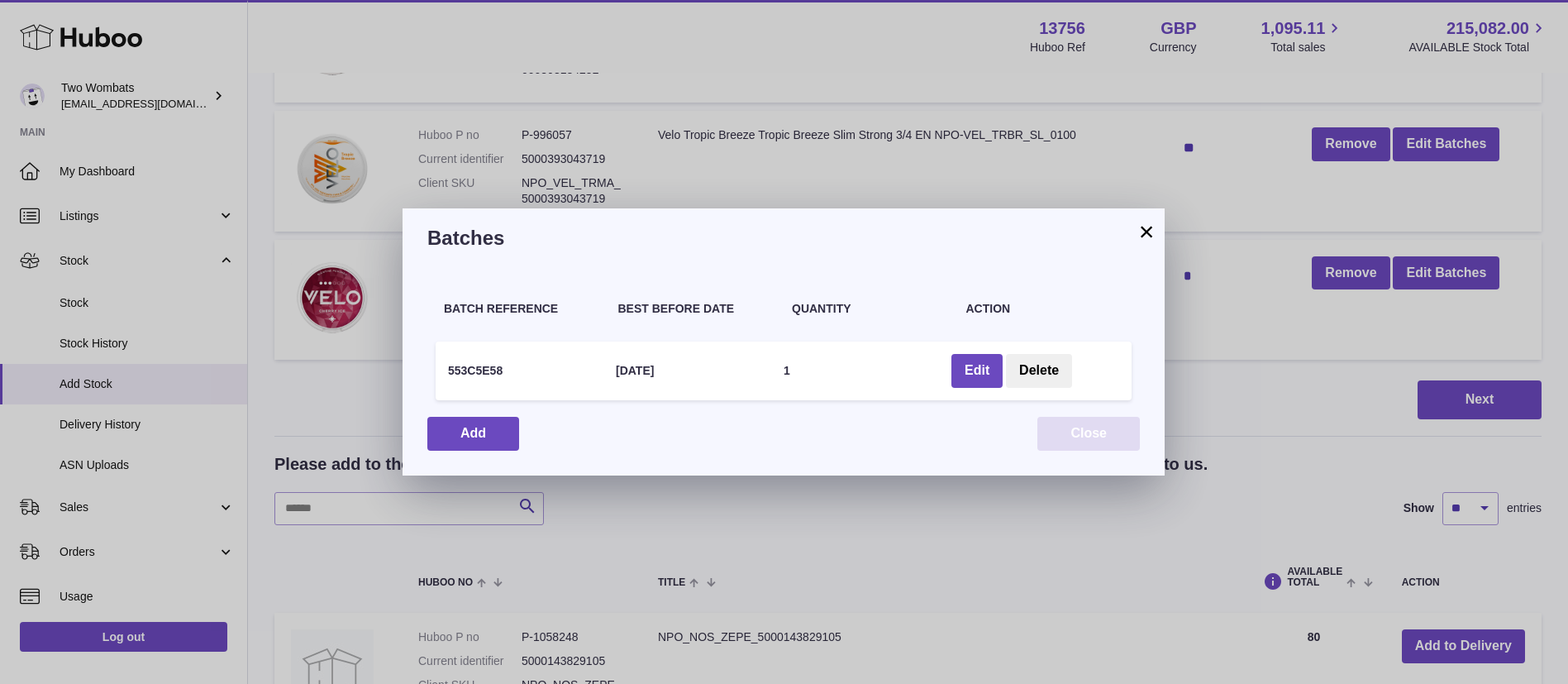
click at [1072, 428] on button "Close" at bounding box center [1088, 434] width 102 height 34
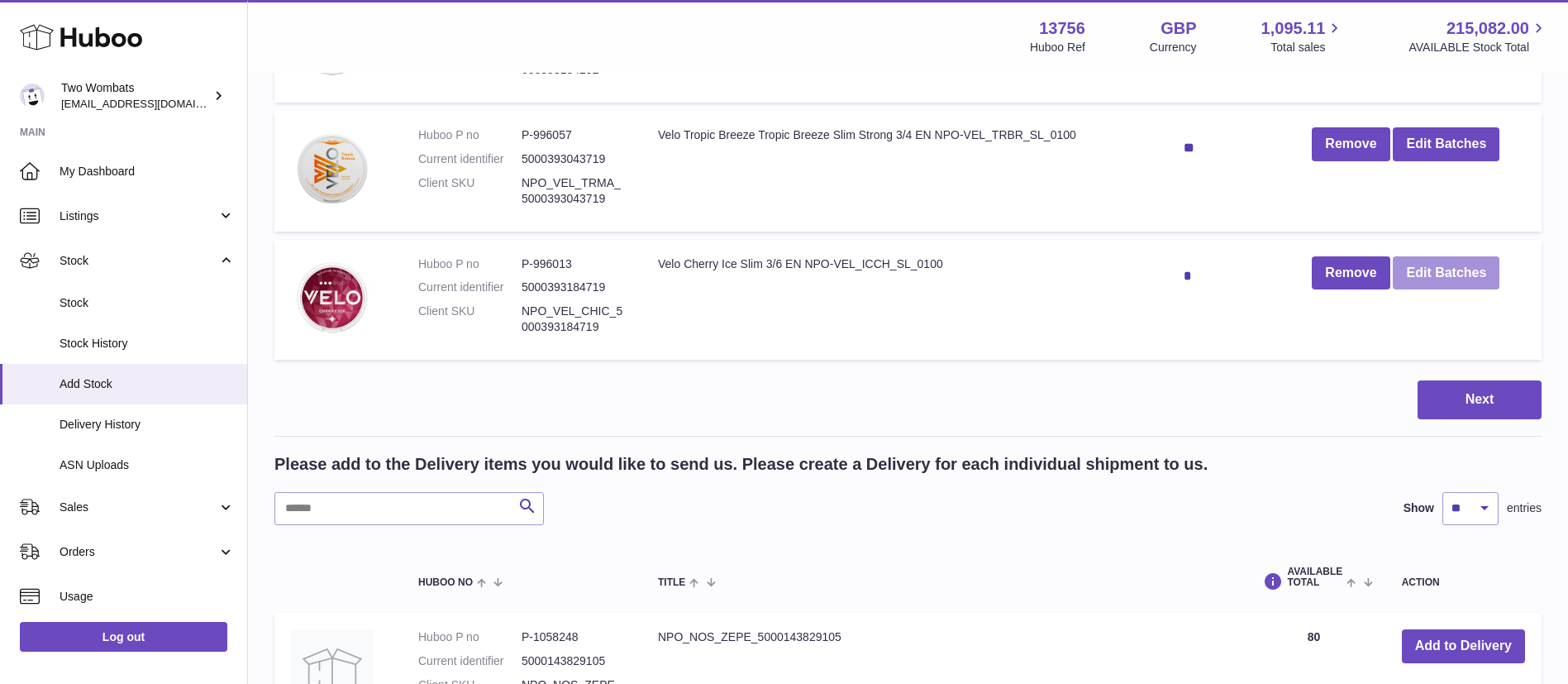
click at [1466, 281] on button "Edit Batches" at bounding box center [1446, 273] width 106 height 34
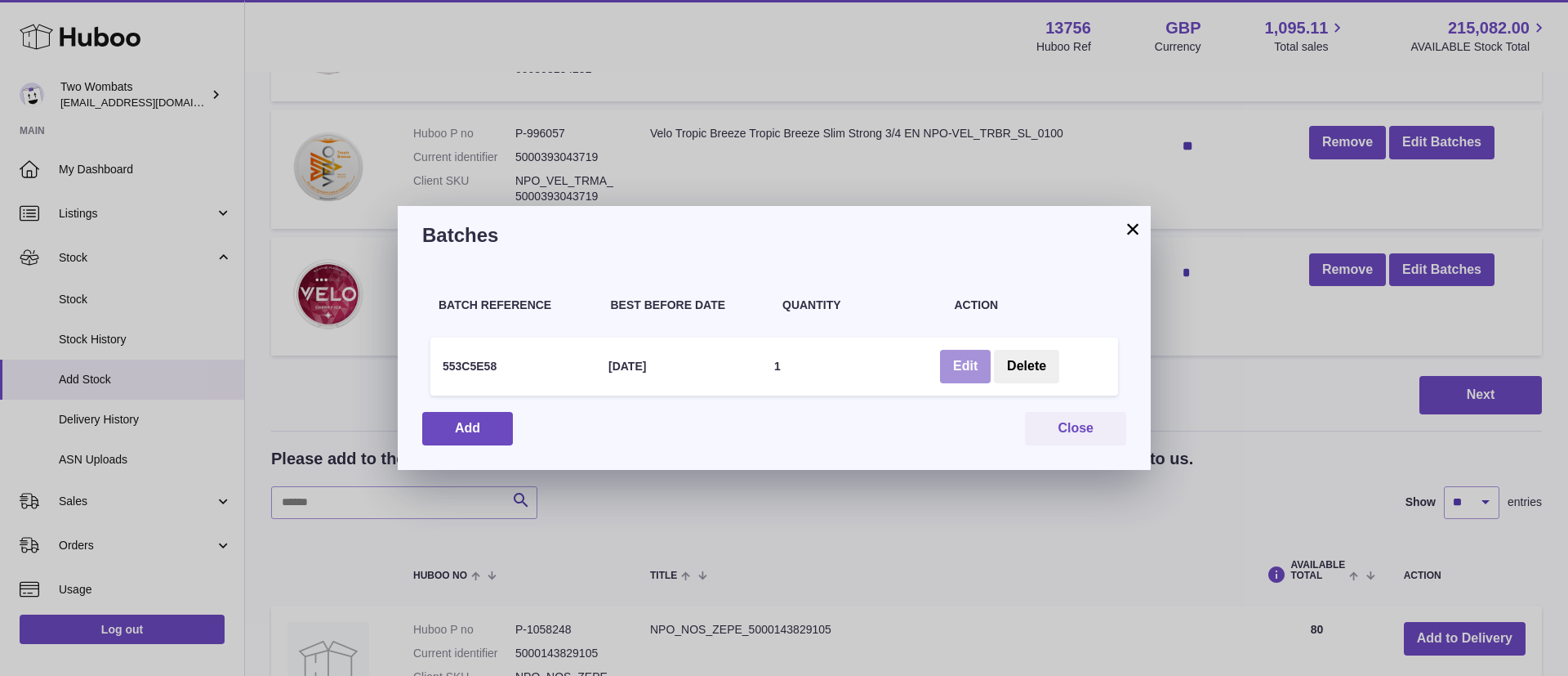
click at [956, 361] on button "Edit" at bounding box center [966, 367] width 51 height 33
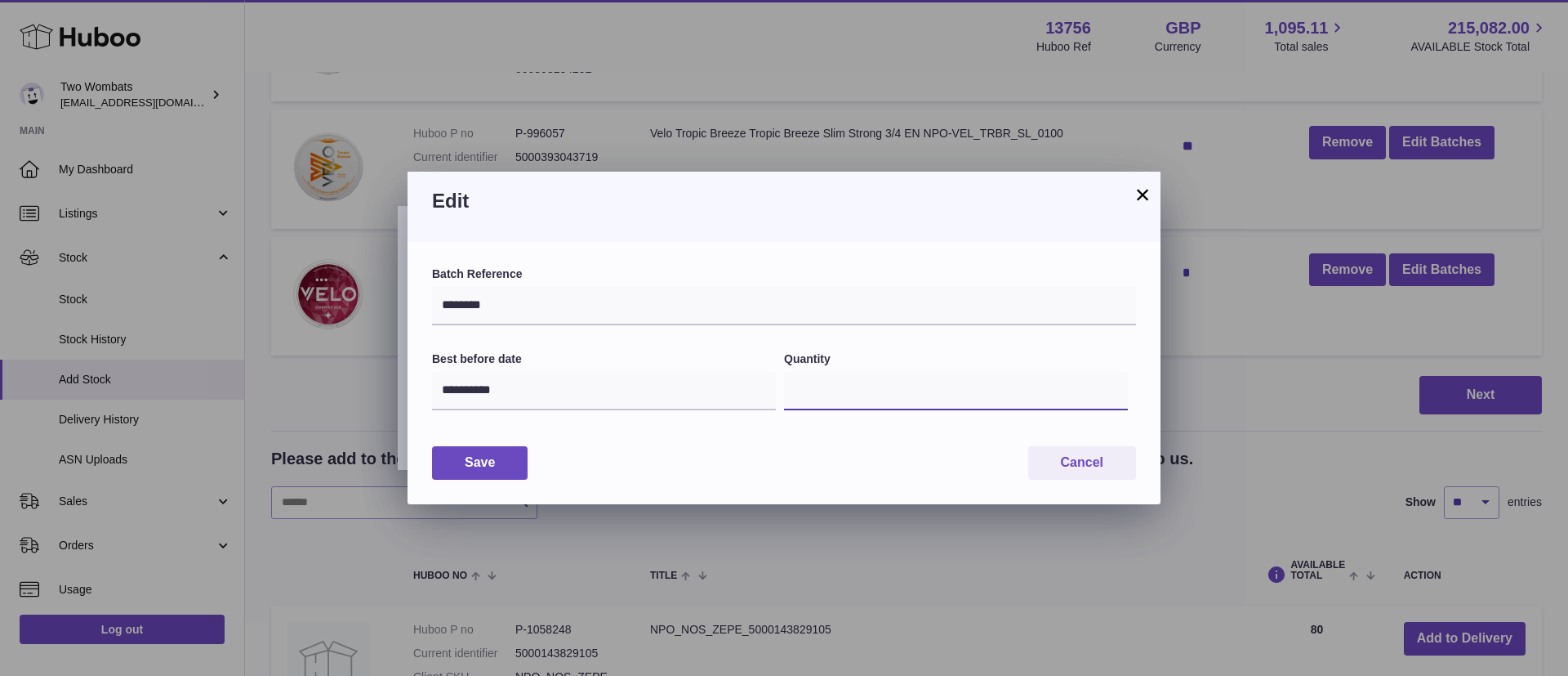
drag, startPoint x: 836, startPoint y: 398, endPoint x: 498, endPoint y: 385, distance: 338.2
click at [498, 385] on div "**********" at bounding box center [784, 390] width 704 height 78
type input "**"
click at [474, 465] on button "Save" at bounding box center [480, 463] width 95 height 33
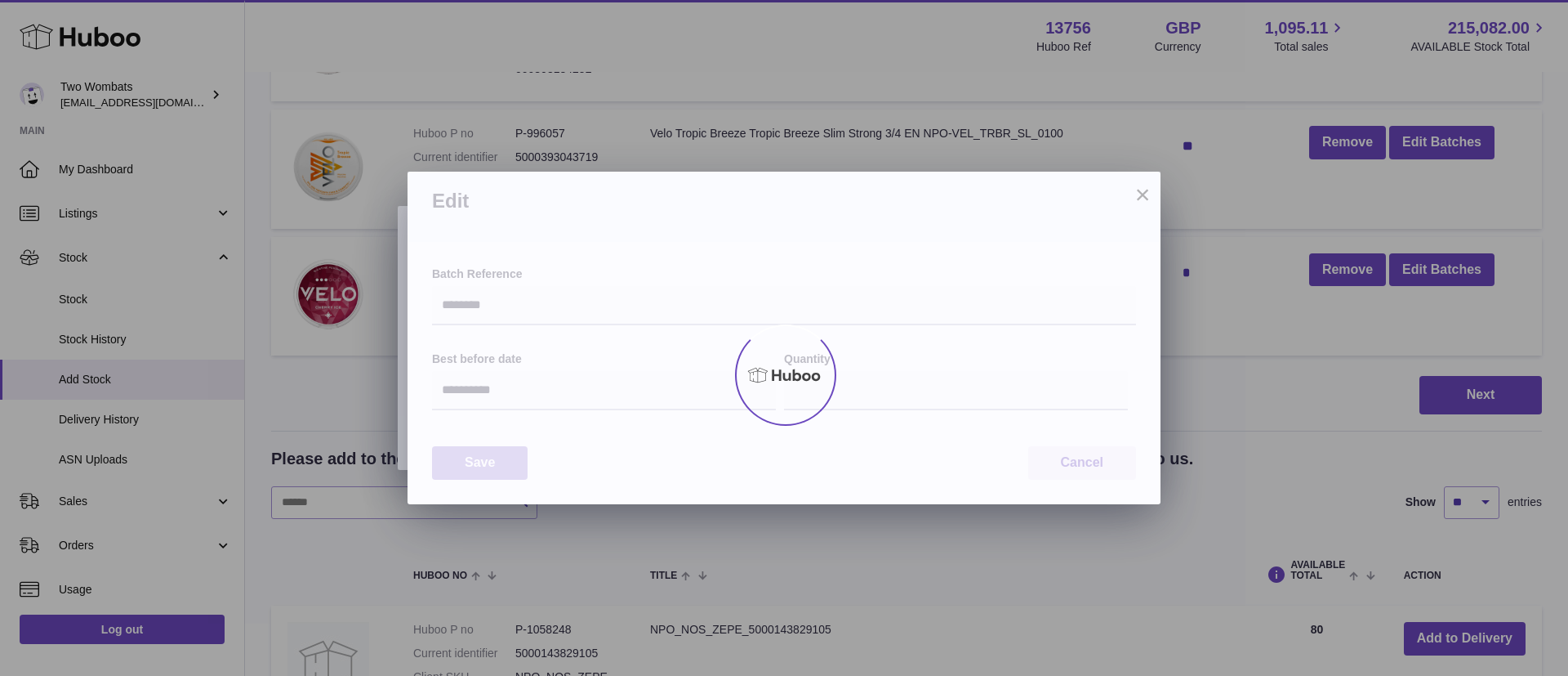
type input "**"
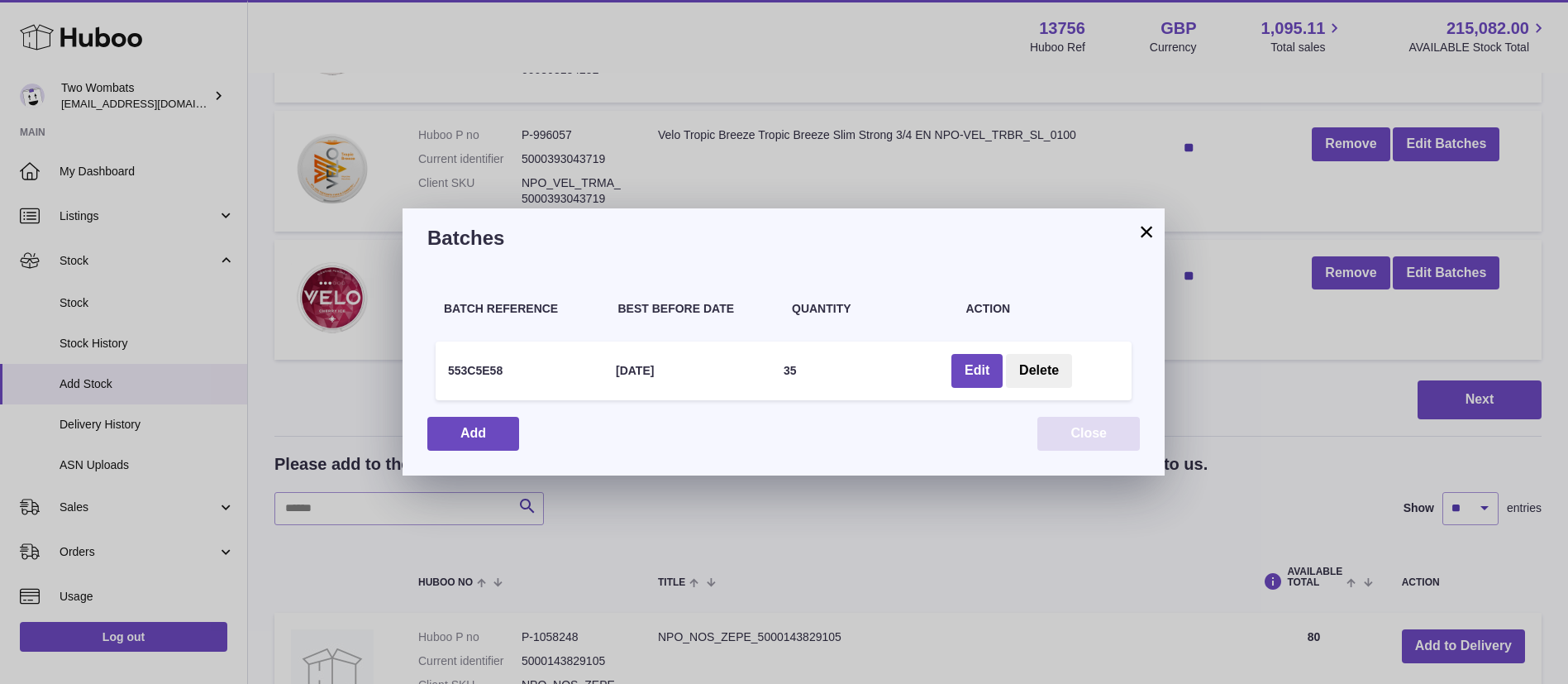
click at [1093, 438] on button "Close" at bounding box center [1088, 434] width 102 height 34
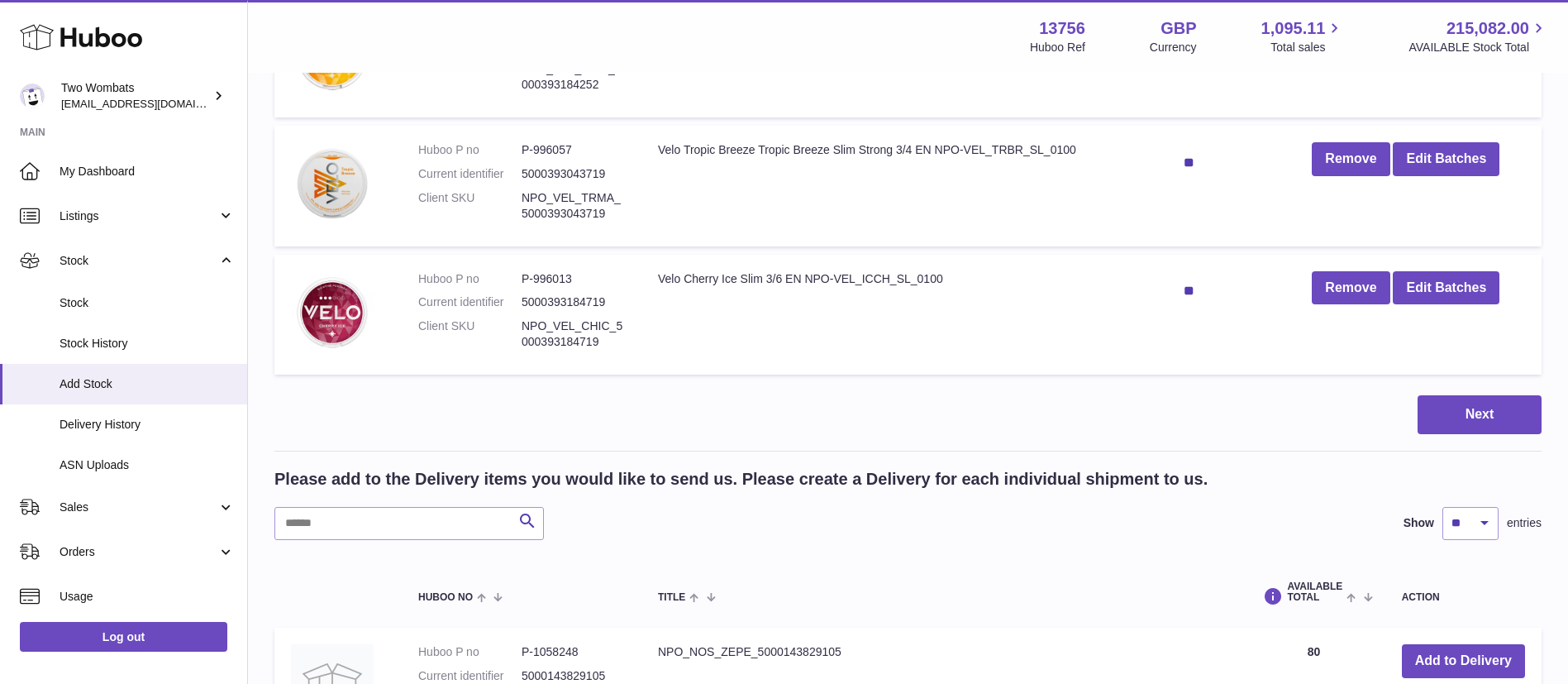
scroll to position [980, 0]
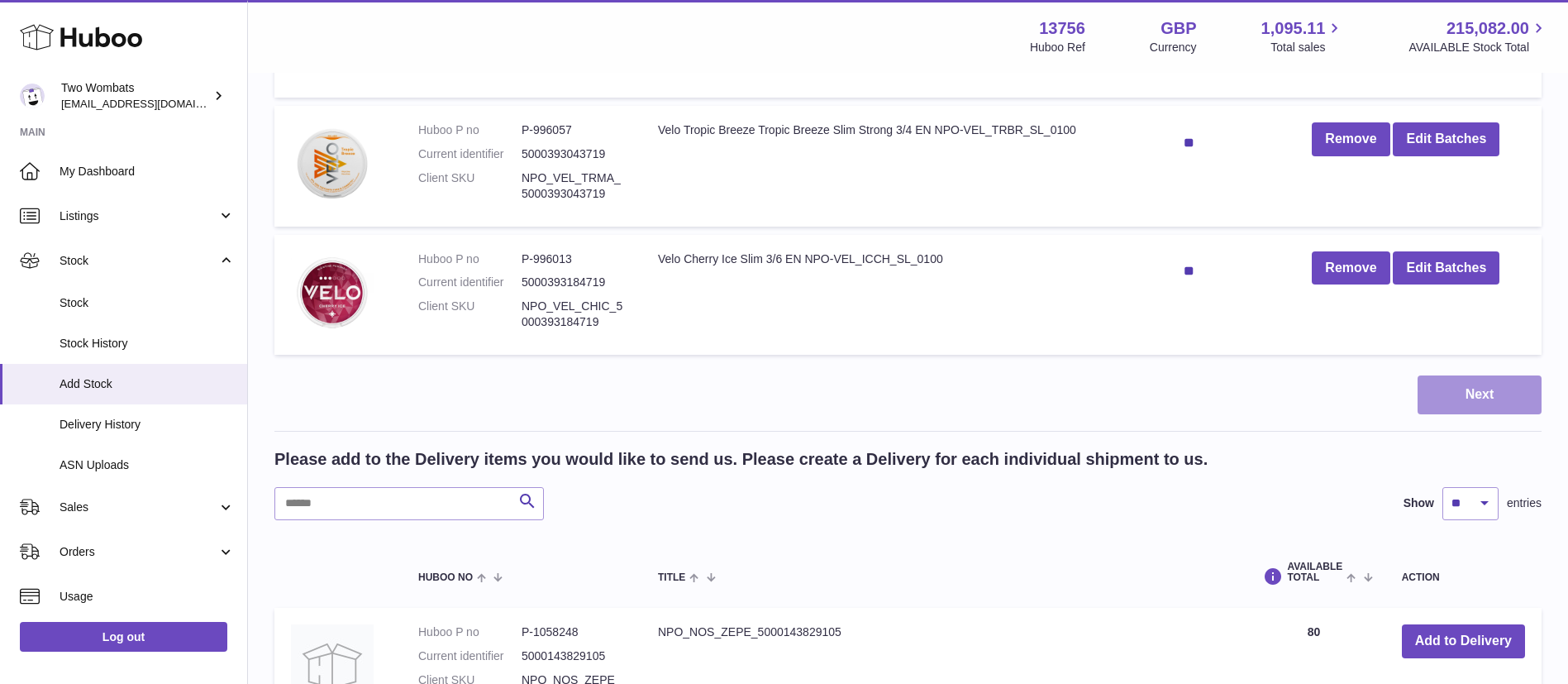
click at [1483, 399] on button "Next" at bounding box center [1480, 394] width 124 height 39
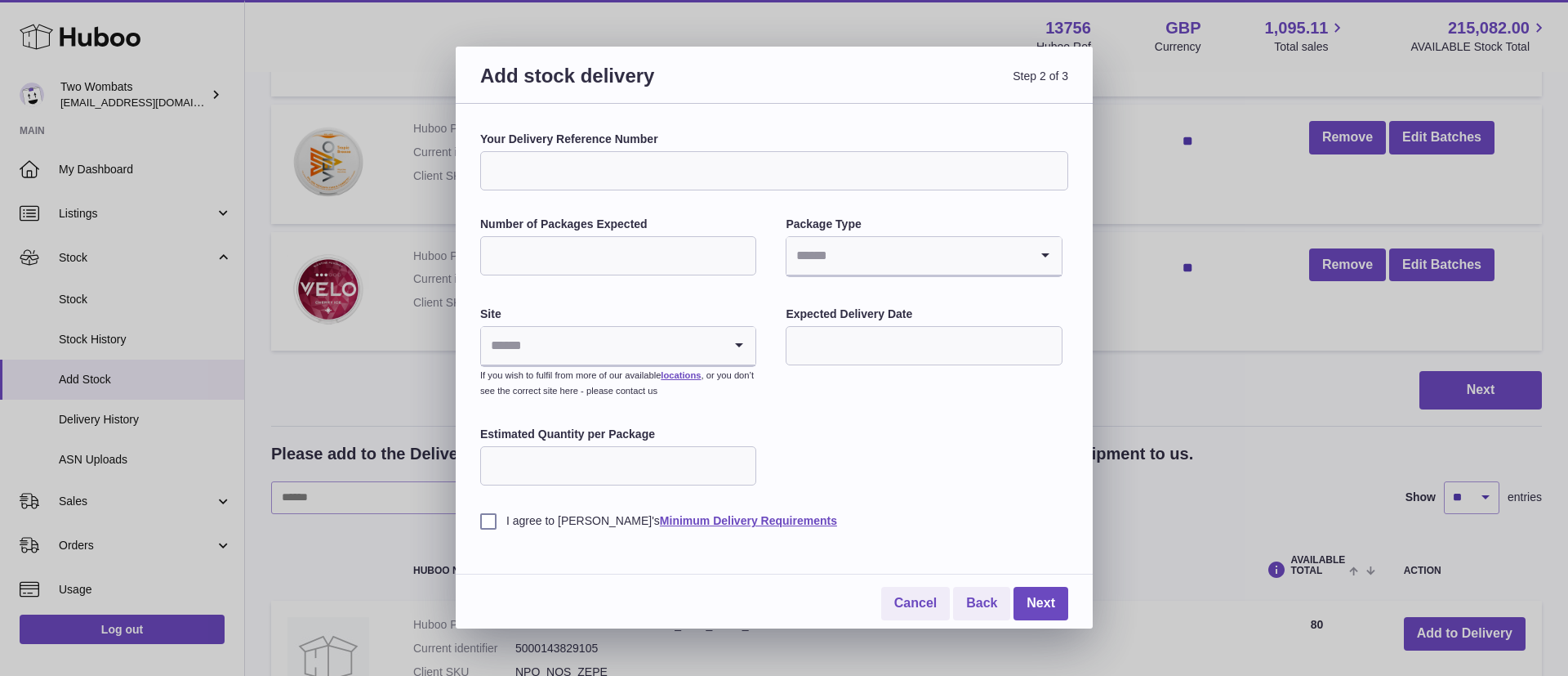
click at [652, 162] on input "Your Delivery Reference Number" at bounding box center [775, 171] width 588 height 39
paste input "**********"
type input "**********"
click at [622, 253] on input "Number of Packages Expected" at bounding box center [619, 256] width 277 height 39
drag, startPoint x: 914, startPoint y: 264, endPoint x: 897, endPoint y: 262, distance: 17.1
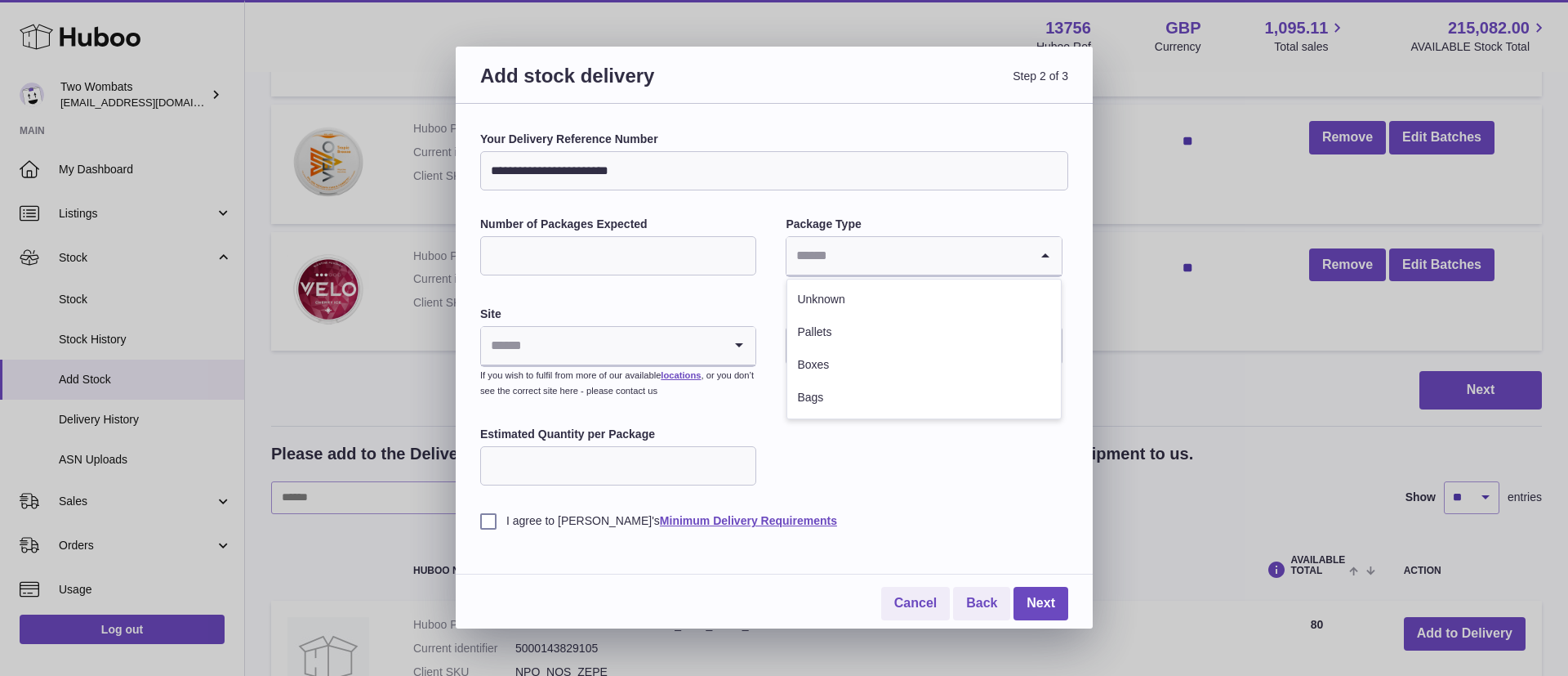
click at [914, 263] on input "Search for option" at bounding box center [907, 256] width 242 height 37
click at [828, 368] on li "Boxes" at bounding box center [924, 365] width 273 height 32
click at [669, 247] on input "Number of Packages Expected" at bounding box center [619, 256] width 277 height 39
type input "*"
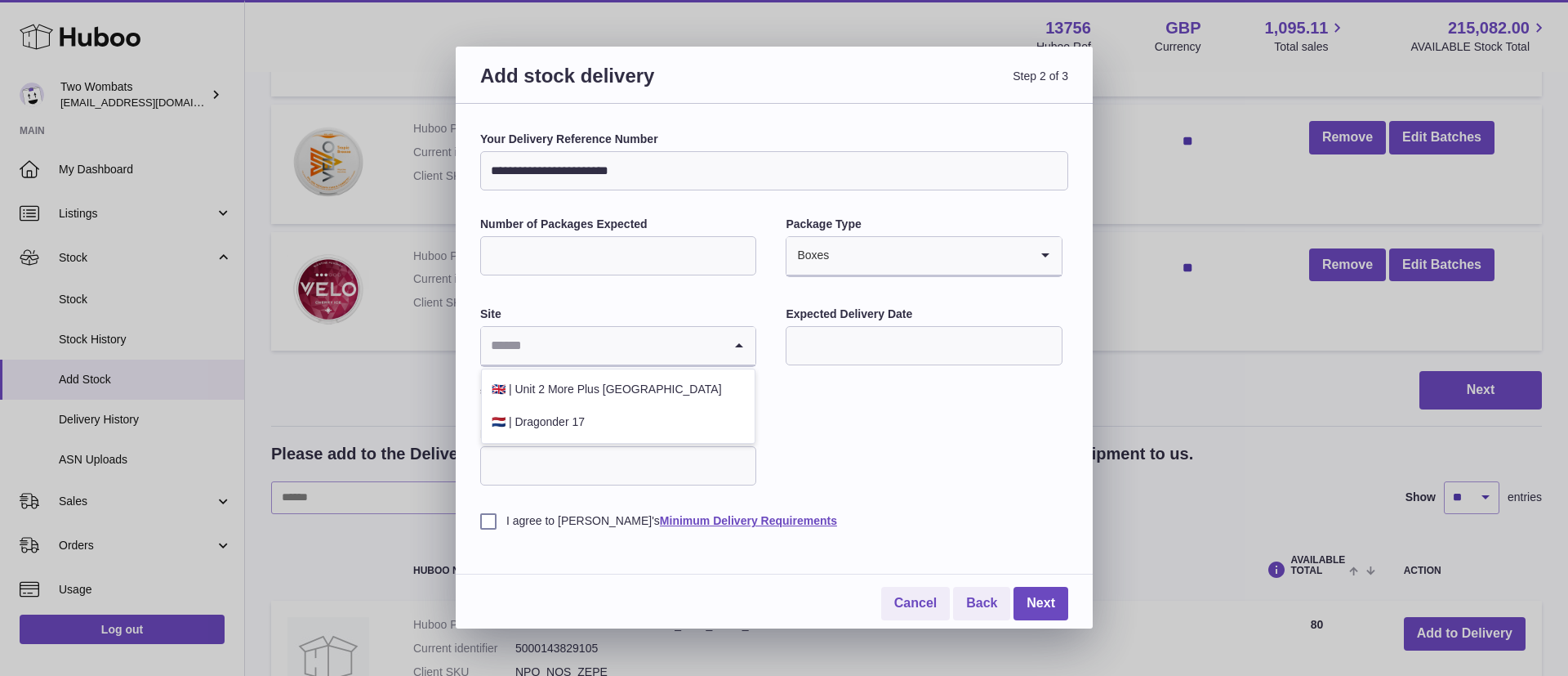
click at [555, 331] on input "Search for option" at bounding box center [602, 345] width 242 height 37
click at [577, 393] on li "🇬🇧 | Unit 2 More Plus Central Park" at bounding box center [618, 390] width 273 height 32
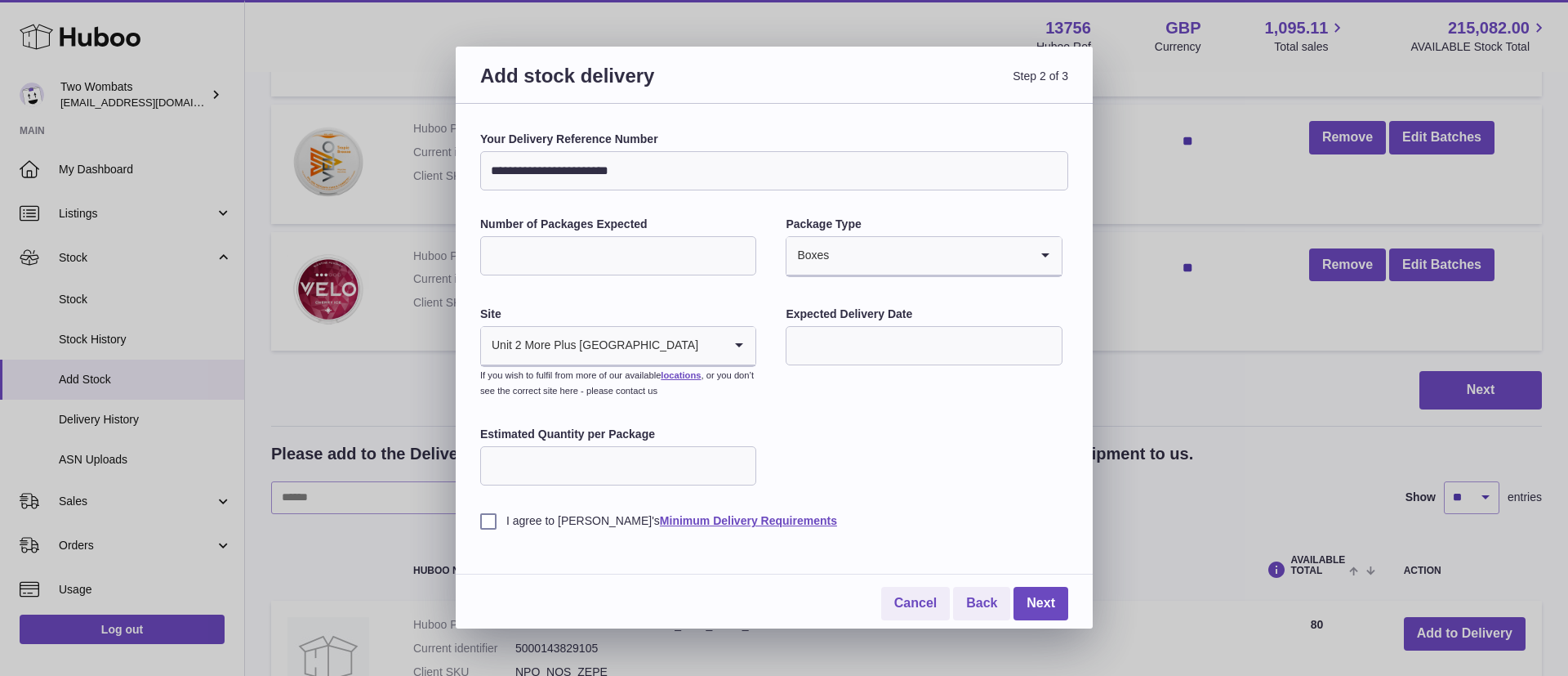
click at [861, 341] on input "text" at bounding box center [924, 345] width 277 height 39
click at [799, 550] on span "22" at bounding box center [812, 546] width 29 height 29
type input "**********"
drag, startPoint x: 481, startPoint y: 521, endPoint x: 499, endPoint y: 521, distance: 18.0
click at [481, 521] on label "I agree to Huboo's Minimum Delivery Requirements" at bounding box center [775, 521] width 588 height 16
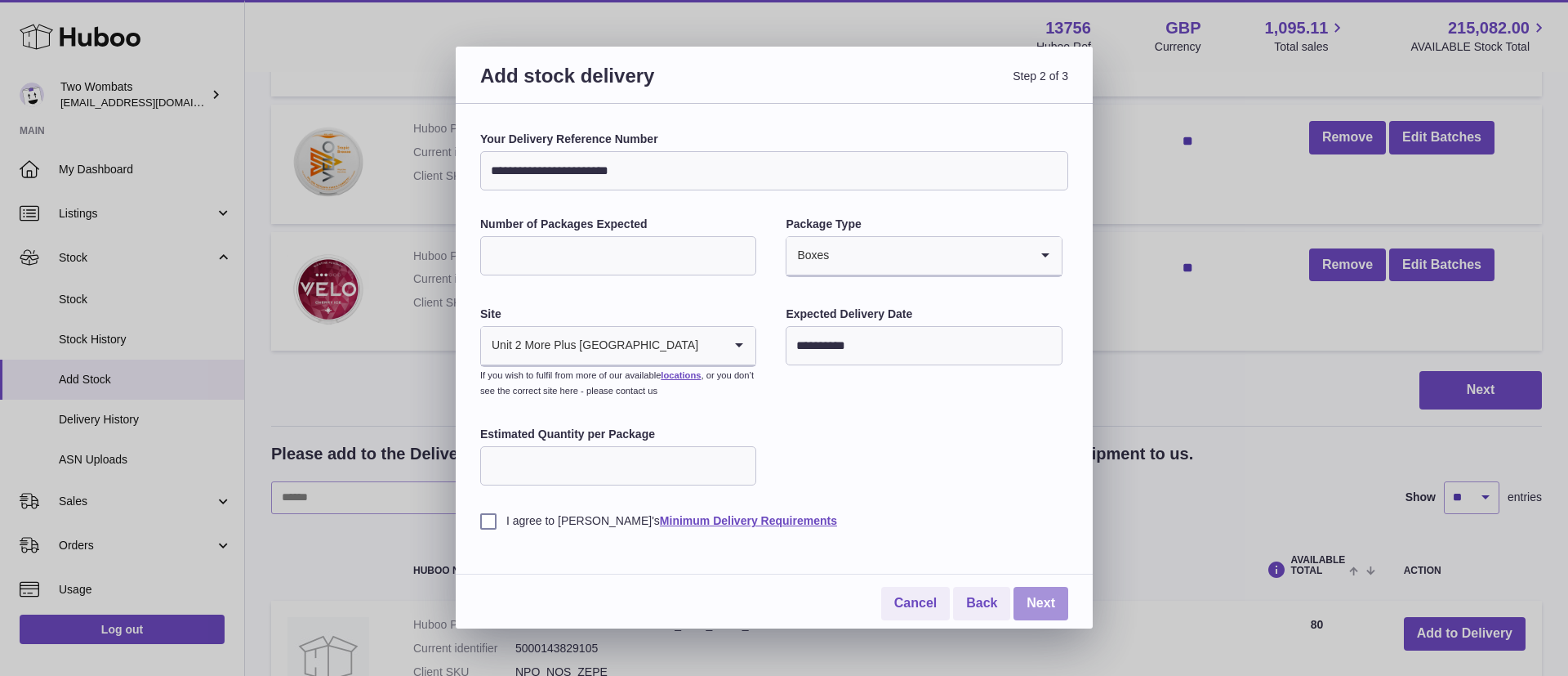
click at [1040, 608] on link "Next" at bounding box center [1041, 603] width 55 height 33
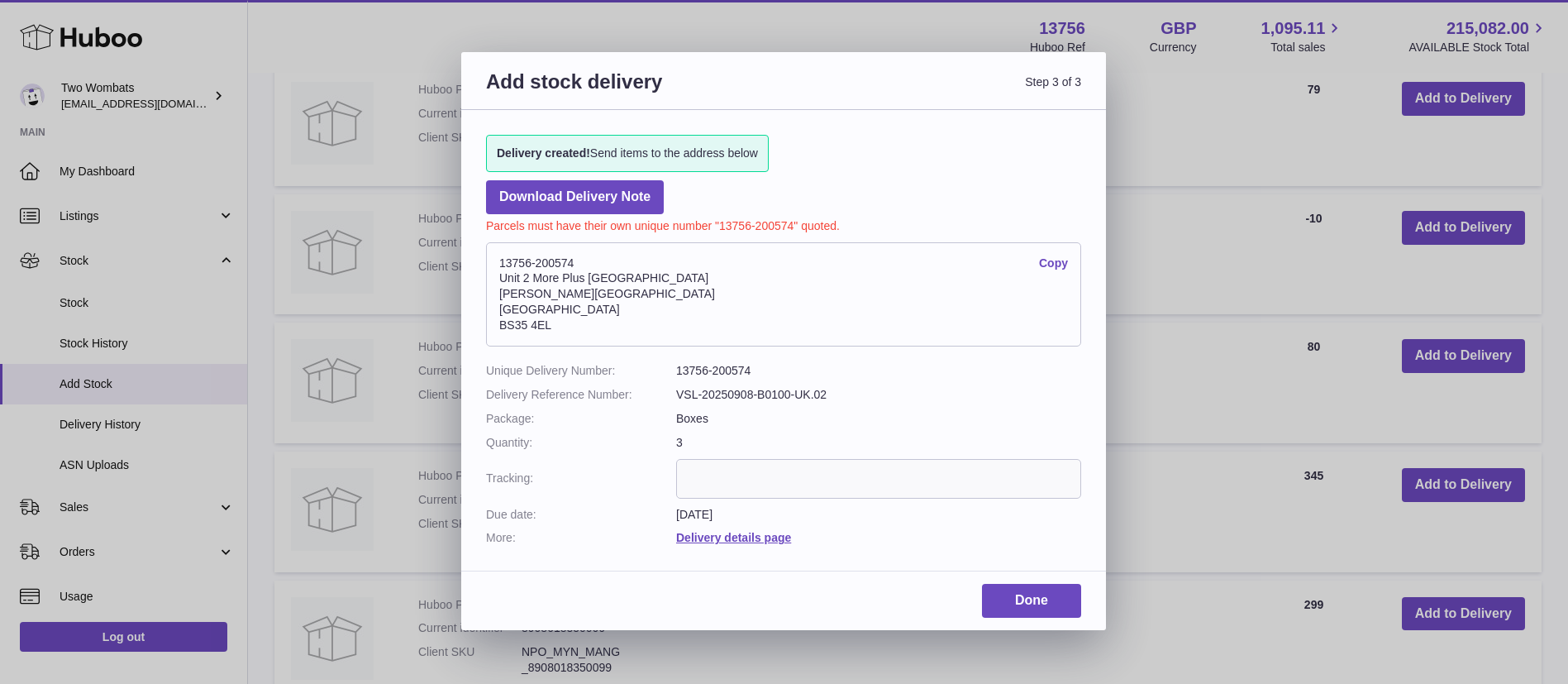
drag, startPoint x: 610, startPoint y: 262, endPoint x: 521, endPoint y: 260, distance: 89.0
click at [521, 260] on address "13756-200574 Copy Unit 2 More Plus Central Park Hudson Ave Severn Beach BS35 4EL" at bounding box center [784, 294] width 595 height 104
click at [923, 360] on dl "13756-200574 Copy Unit 2 More Plus Central Park Hudson Ave Severn Beach BS35 4EL" at bounding box center [784, 299] width 595 height 129
click at [785, 360] on dl "13756-200574 Copy Unit 2 More Plus Central Park Hudson Ave Severn Beach BS35 4EL" at bounding box center [784, 299] width 595 height 129
drag, startPoint x: 849, startPoint y: 382, endPoint x: 666, endPoint y: 395, distance: 183.5
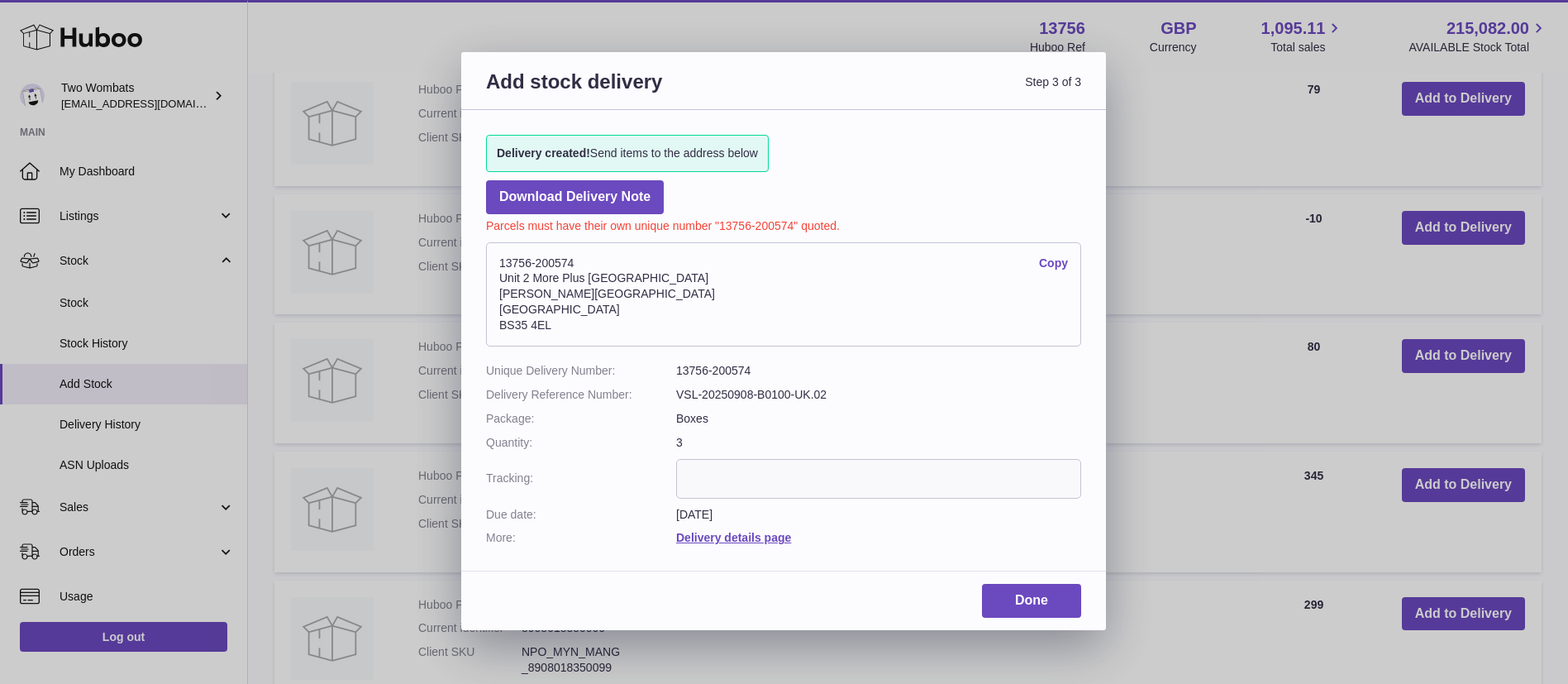
click at [666, 395] on dl "Unique Delivery Number: 13756-200574 Delivery Reference Number: VSL-20250908-B0…" at bounding box center [784, 455] width 595 height 183
drag, startPoint x: 676, startPoint y: 391, endPoint x: 873, endPoint y: 386, distance: 197.1
click at [873, 387] on dd "VSL-20250908-B0100-UK.02" at bounding box center [878, 395] width 405 height 16
copy dd "VSL-20250908-B0100-UK.02"
click at [1022, 608] on link "Done" at bounding box center [1032, 601] width 99 height 34
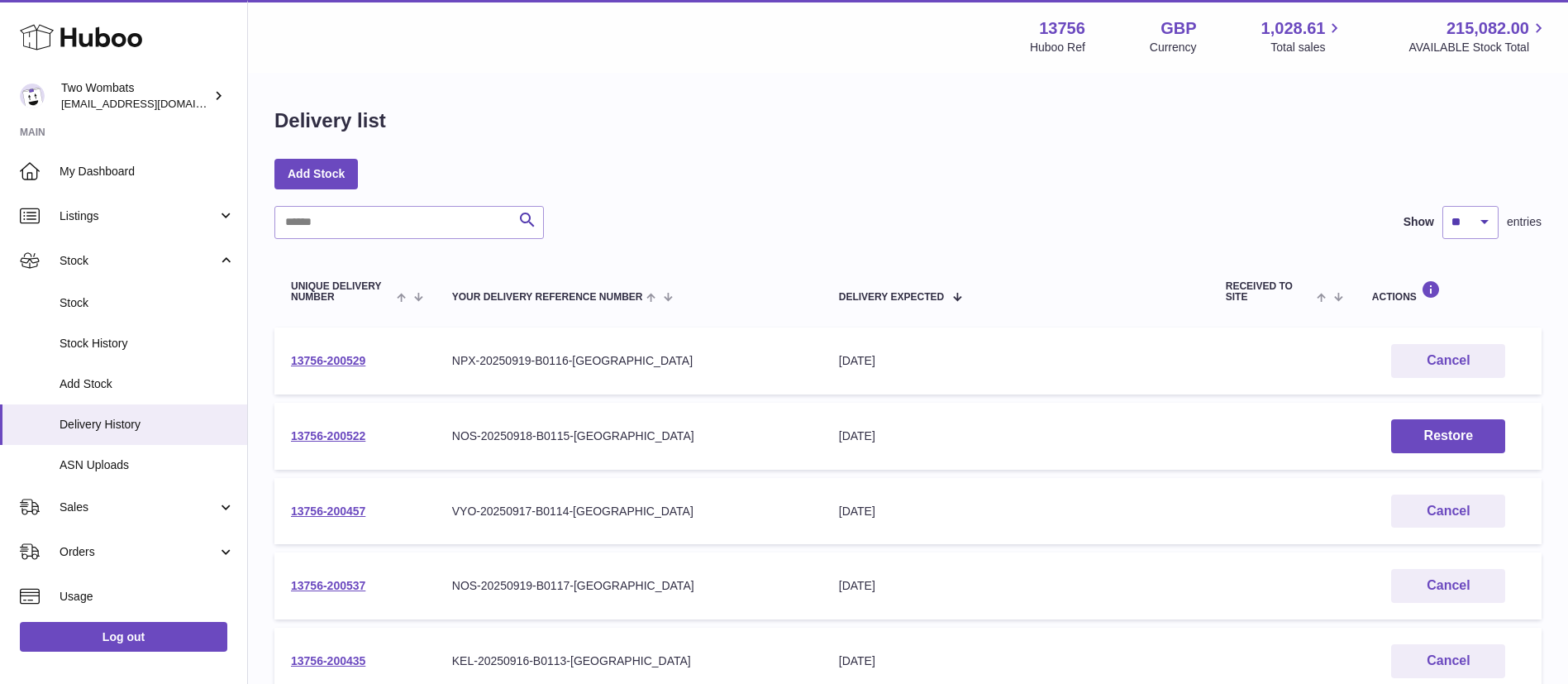
click at [392, 217] on input "text" at bounding box center [410, 221] width 270 height 33
type input "**********"
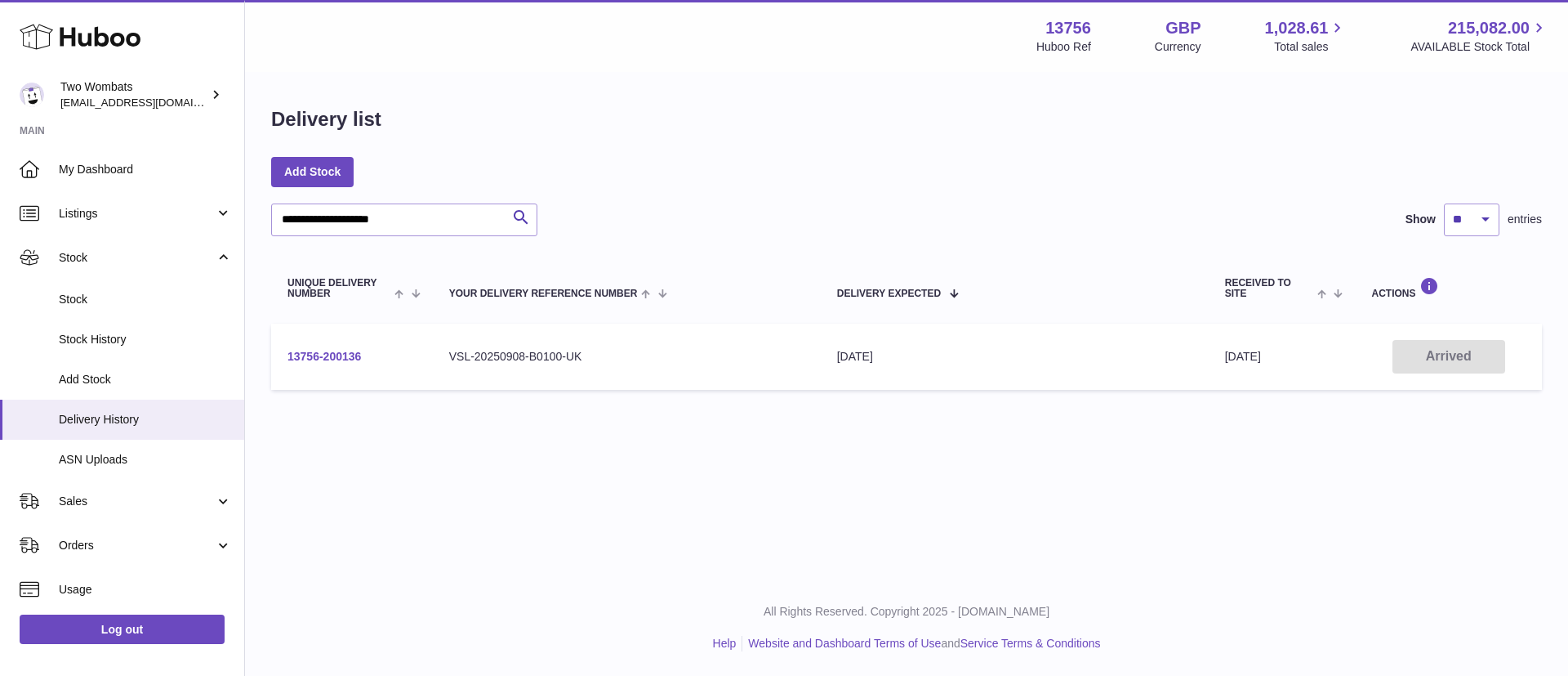
click at [312, 353] on link "13756-200136" at bounding box center [324, 356] width 74 height 13
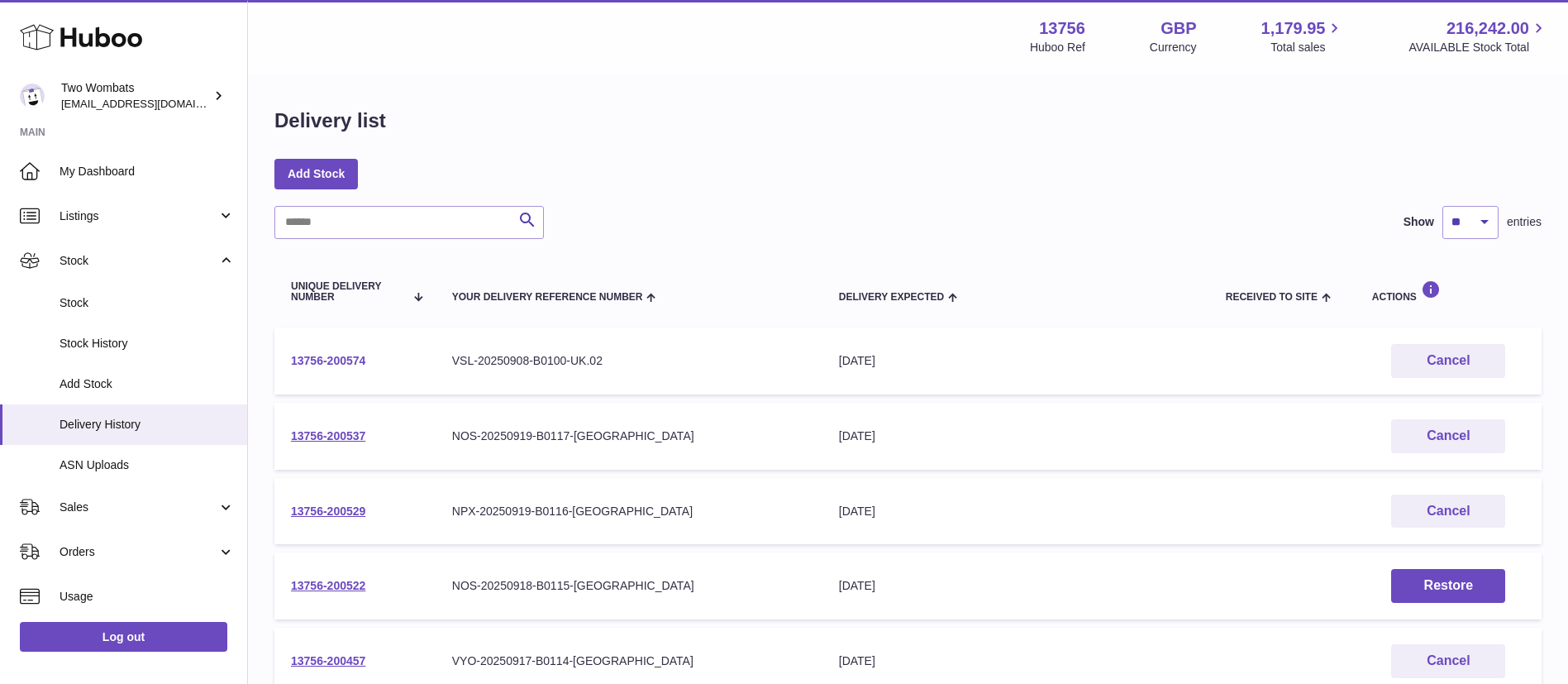
click at [336, 355] on link "13756-200574" at bounding box center [327, 360] width 74 height 13
